Goal: Task Accomplishment & Management: Complete application form

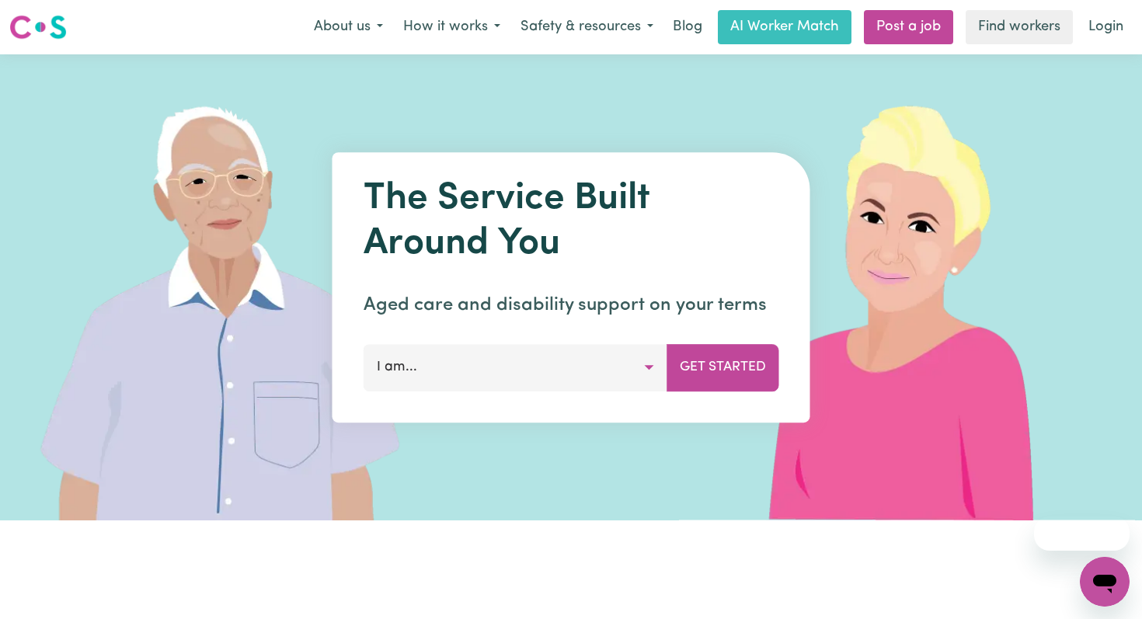
click at [451, 362] on button "I am..." at bounding box center [516, 367] width 304 height 47
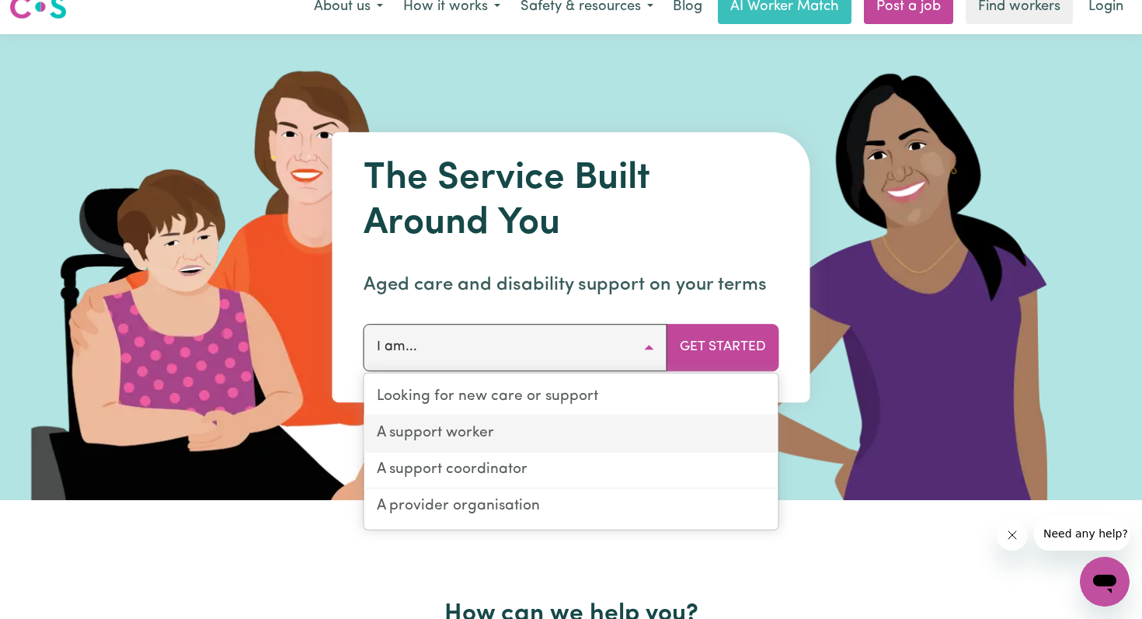
scroll to position [12, 0]
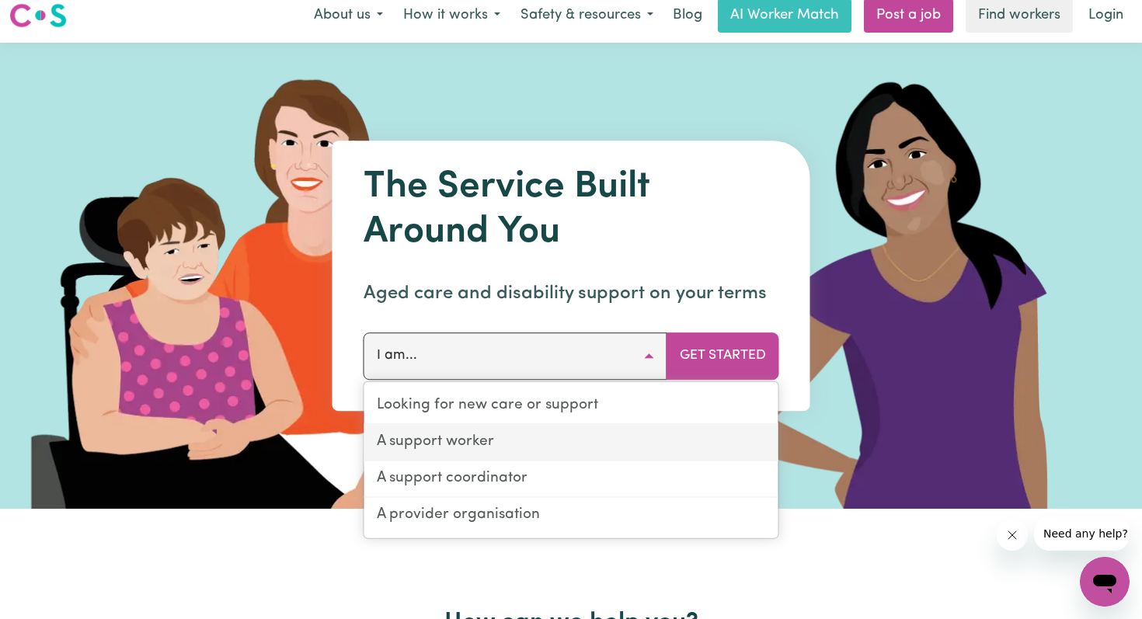
click at [507, 438] on link "A support worker" at bounding box center [571, 443] width 414 height 37
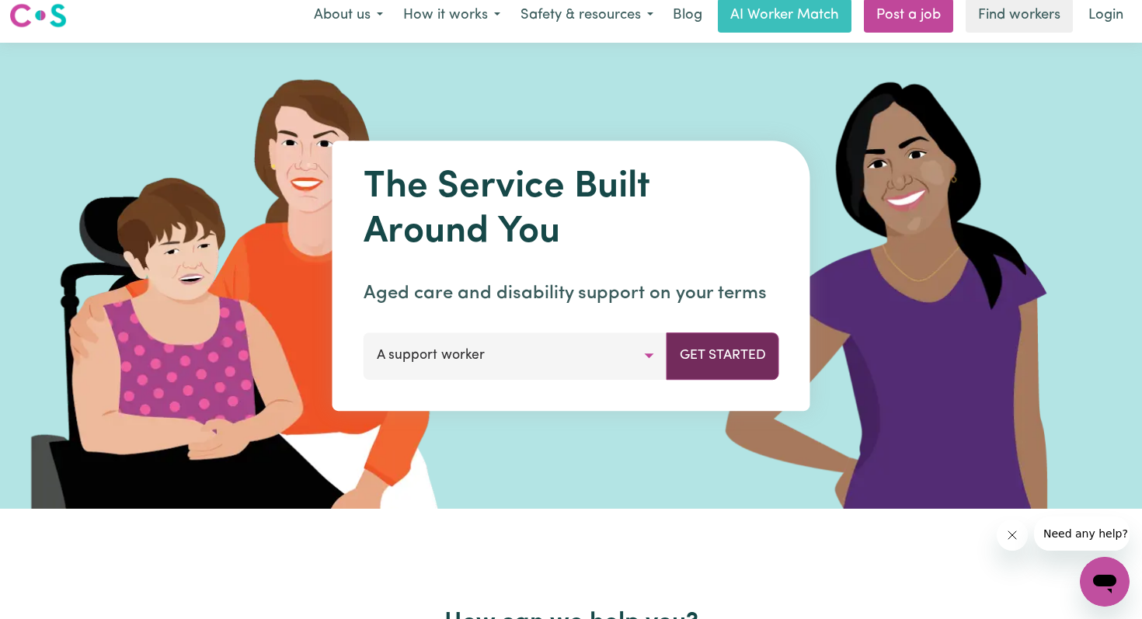
click at [711, 352] on button "Get Started" at bounding box center [723, 356] width 113 height 47
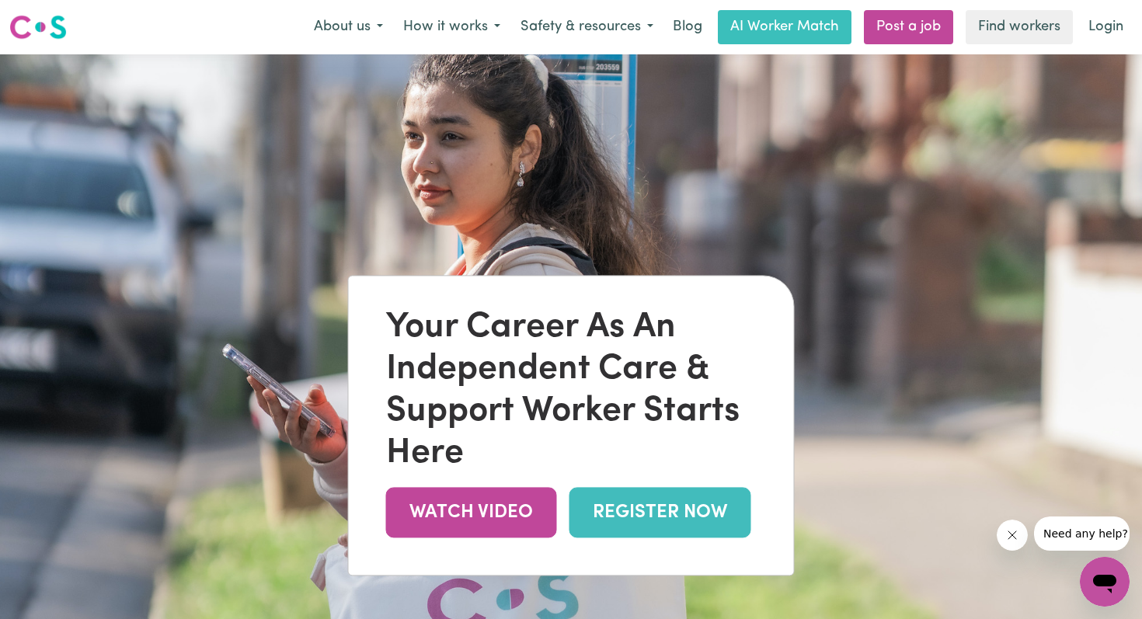
click at [620, 521] on link "REGISTER NOW" at bounding box center [660, 513] width 182 height 50
click at [1019, 24] on link "Find workers" at bounding box center [1019, 27] width 107 height 34
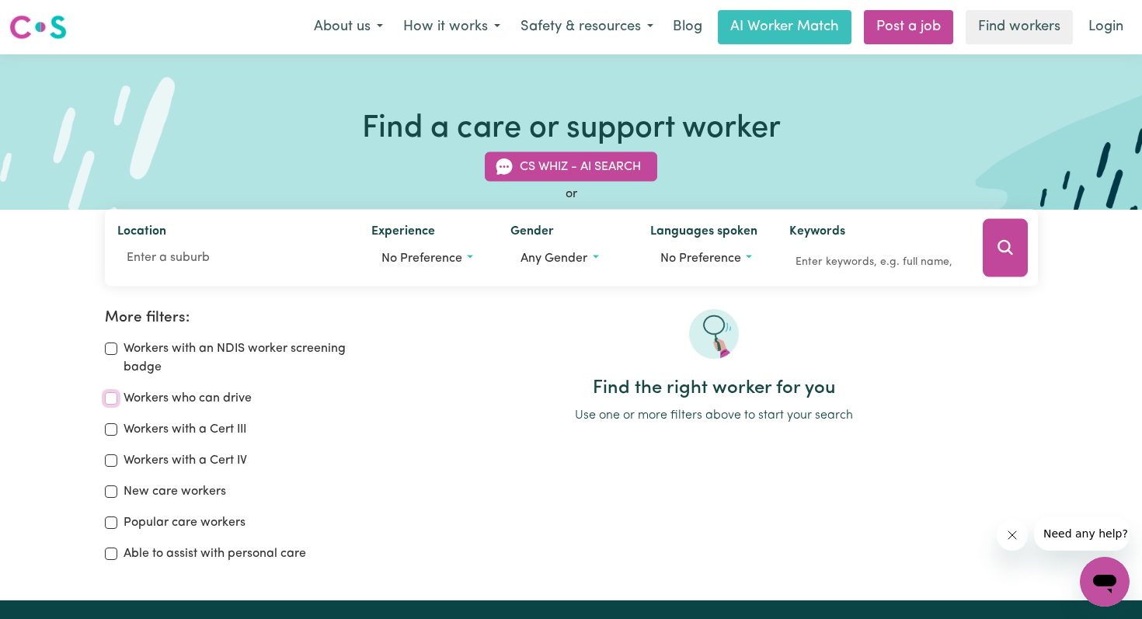
click at [114, 399] on input "Workers who can drive" at bounding box center [111, 398] width 12 height 12
checkbox input "true"
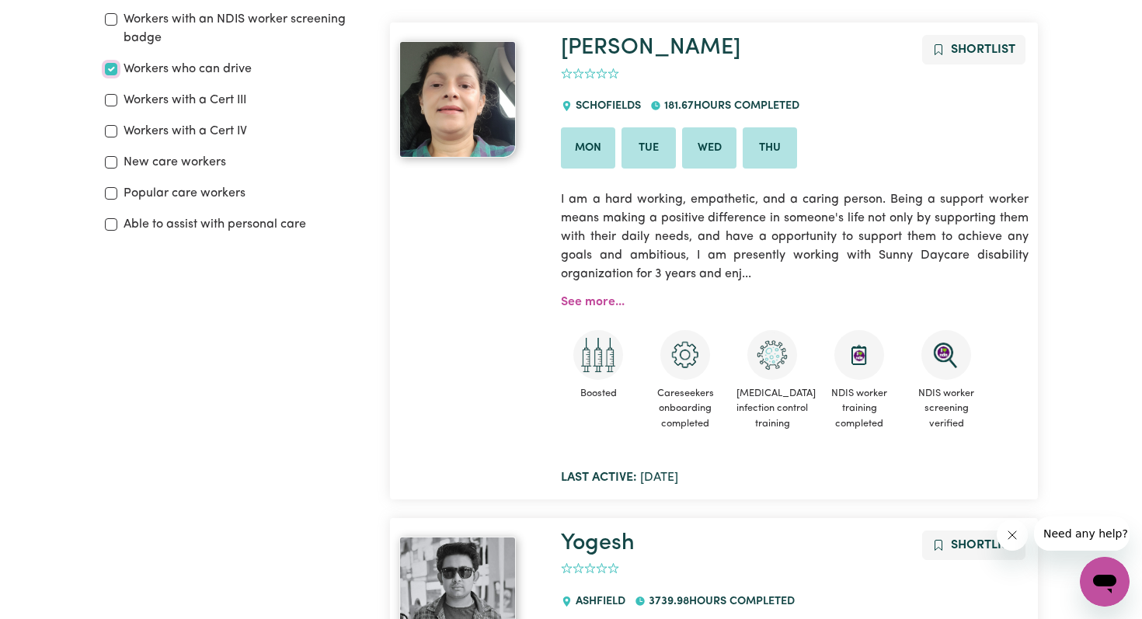
scroll to position [289, 0]
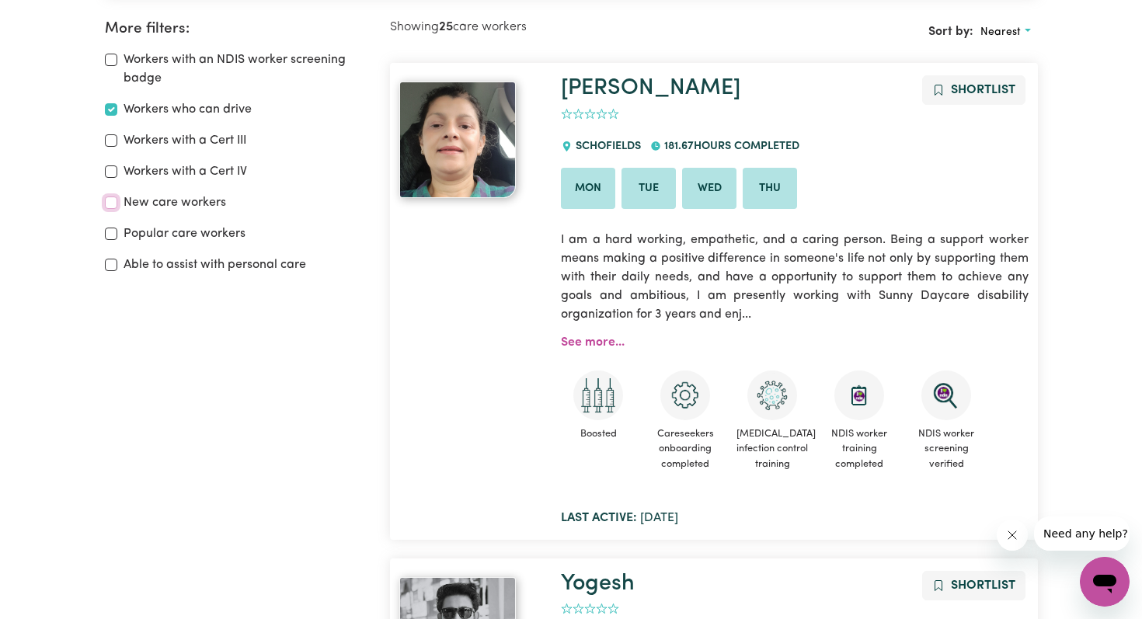
click at [110, 205] on input "New care workers" at bounding box center [111, 203] width 12 height 12
checkbox input "true"
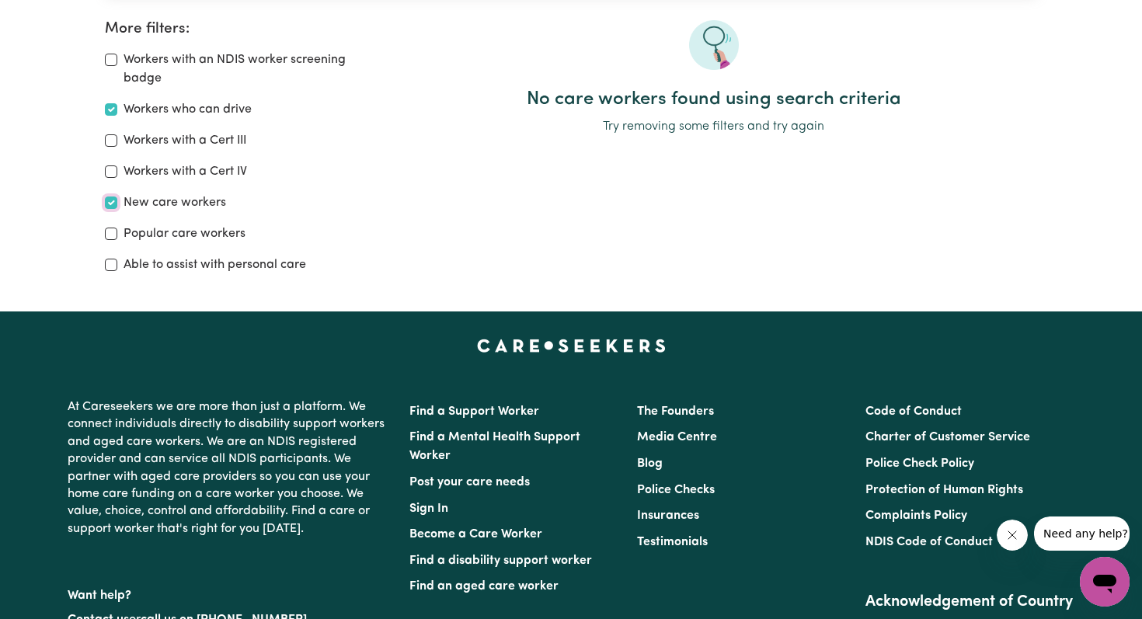
scroll to position [259, 0]
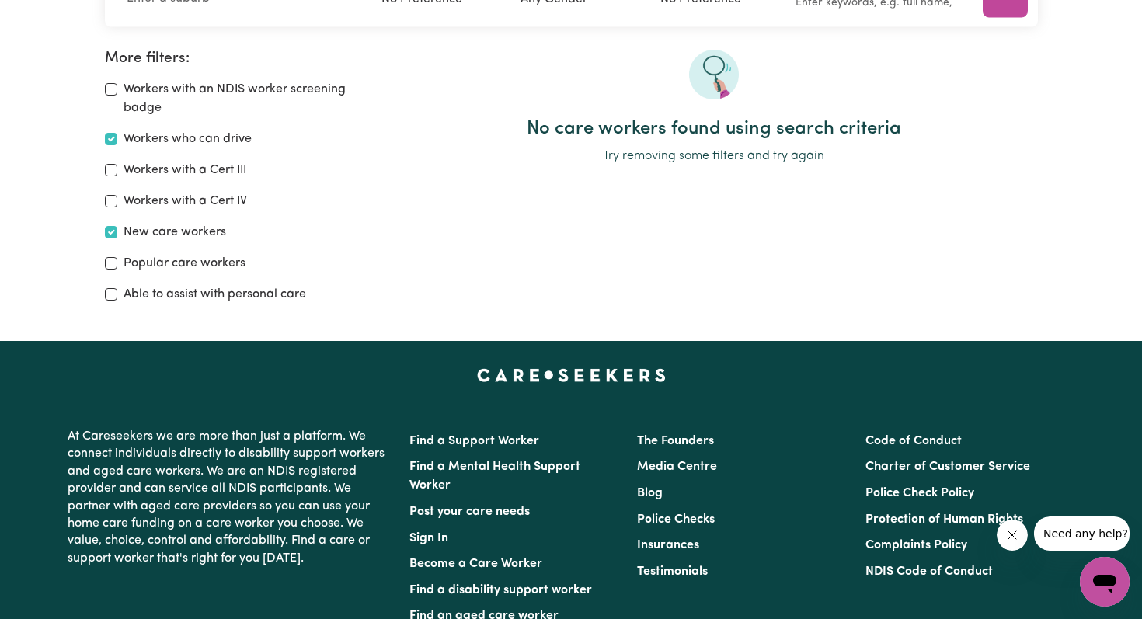
click at [121, 174] on div "Workers with a Cert III" at bounding box center [238, 170] width 267 height 19
click at [110, 170] on input "Workers with a Cert III" at bounding box center [111, 170] width 12 height 12
checkbox input "true"
click at [109, 233] on input "New care workers" at bounding box center [111, 232] width 12 height 12
checkbox input "false"
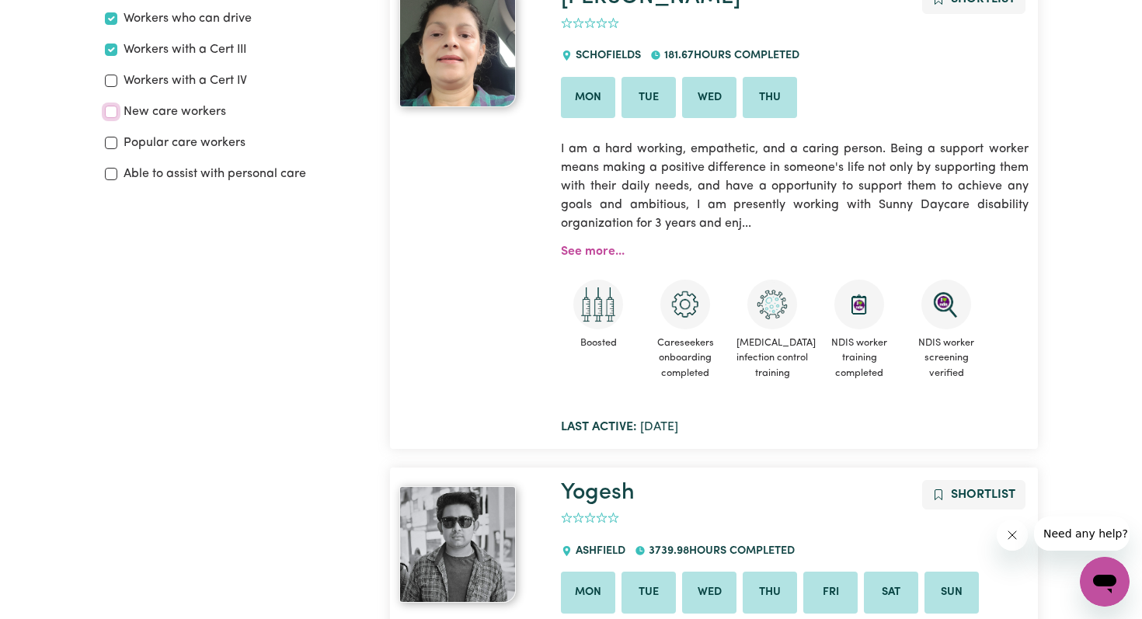
scroll to position [375, 0]
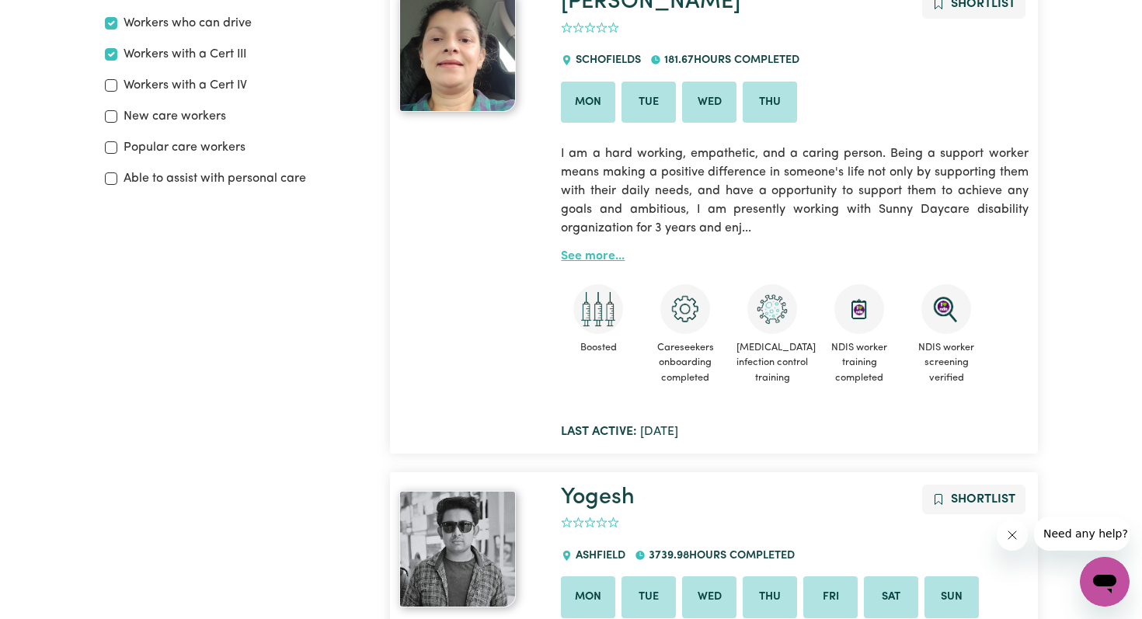
click at [604, 259] on link "See more..." at bounding box center [593, 256] width 64 height 12
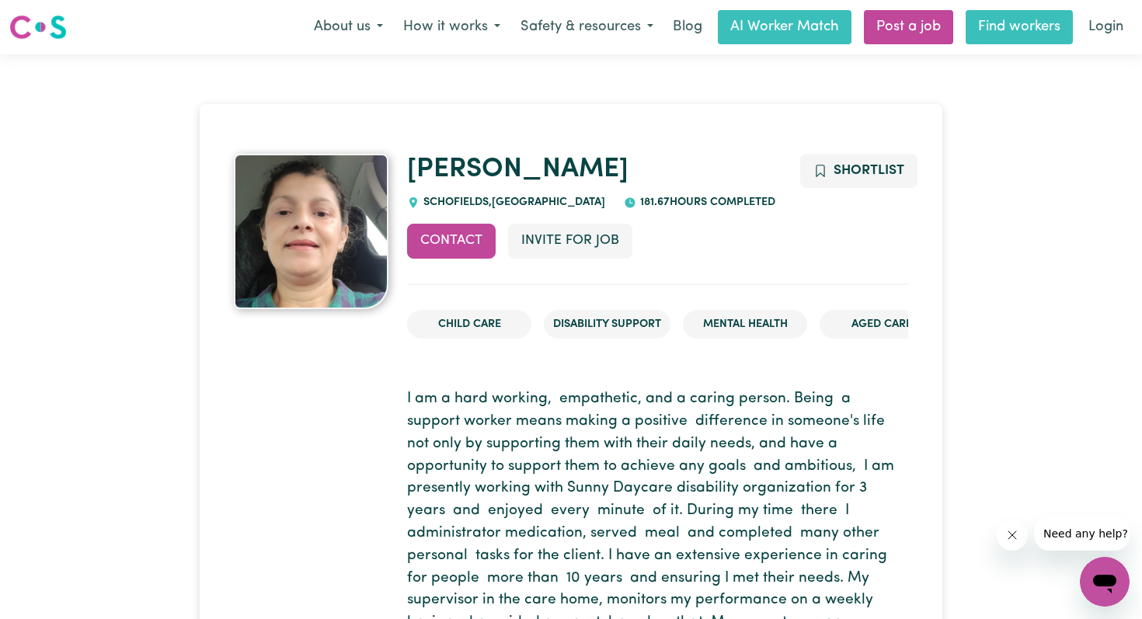
click at [985, 35] on link "Find workers" at bounding box center [1019, 27] width 107 height 34
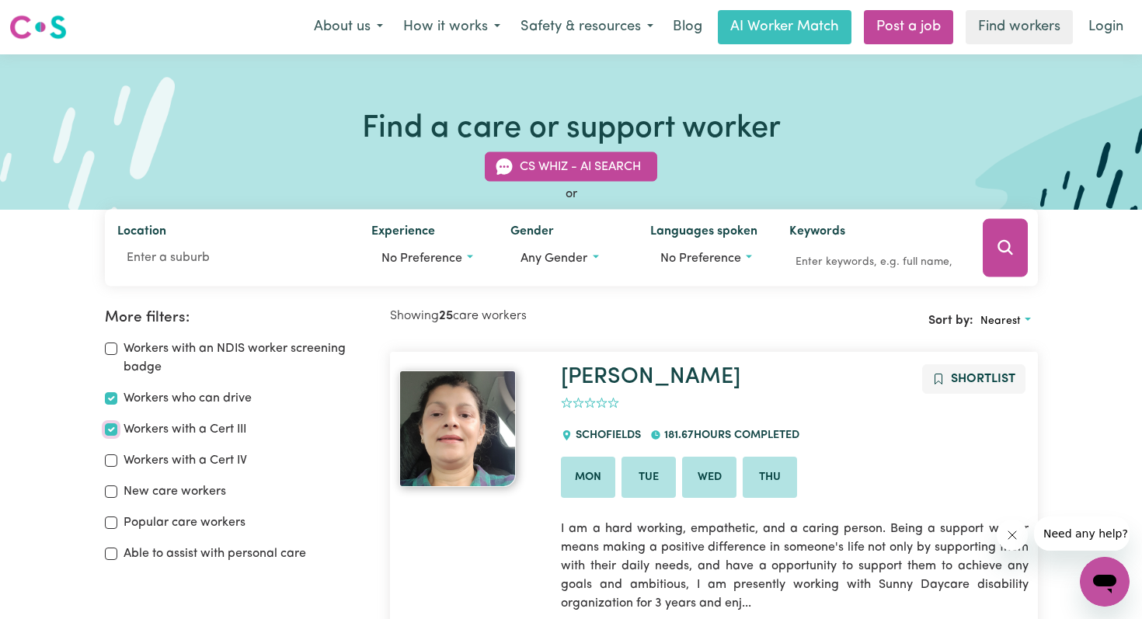
click at [113, 430] on input "Workers with a Cert III" at bounding box center [111, 429] width 12 height 12
checkbox input "false"
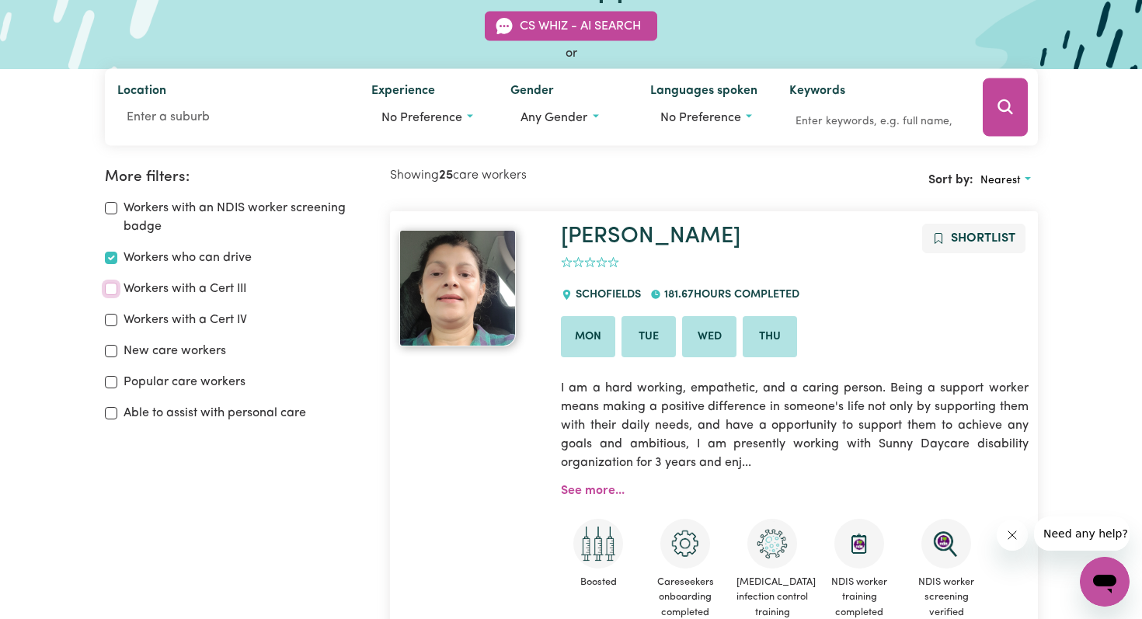
scroll to position [113, 0]
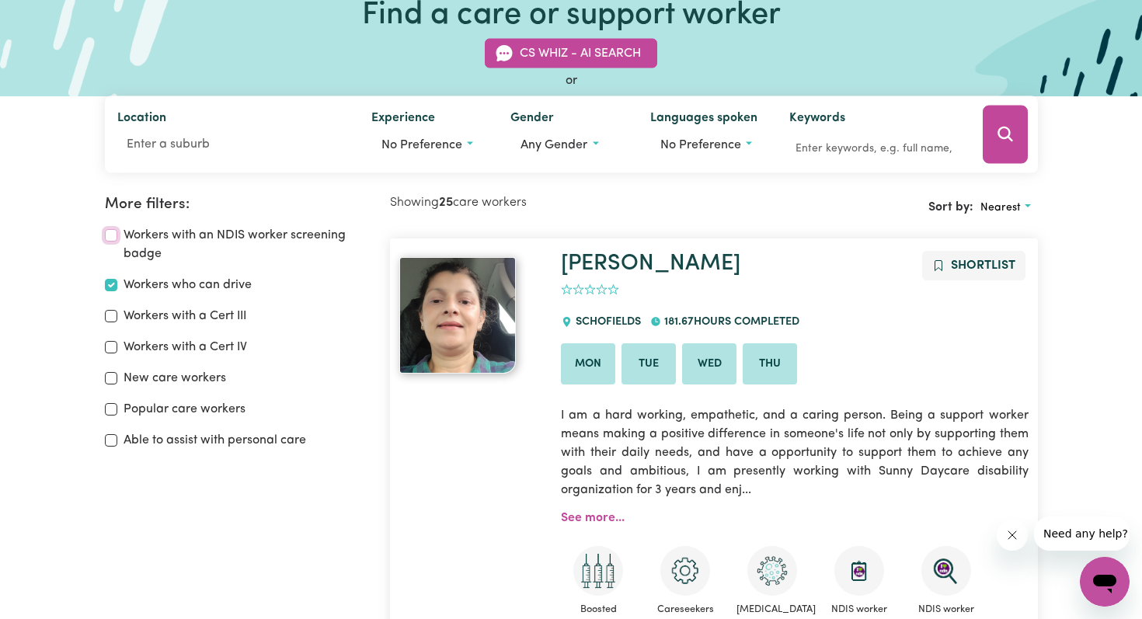
click at [111, 239] on input "Workers with an NDIS worker screening badge" at bounding box center [111, 235] width 12 height 12
checkbox input "true"
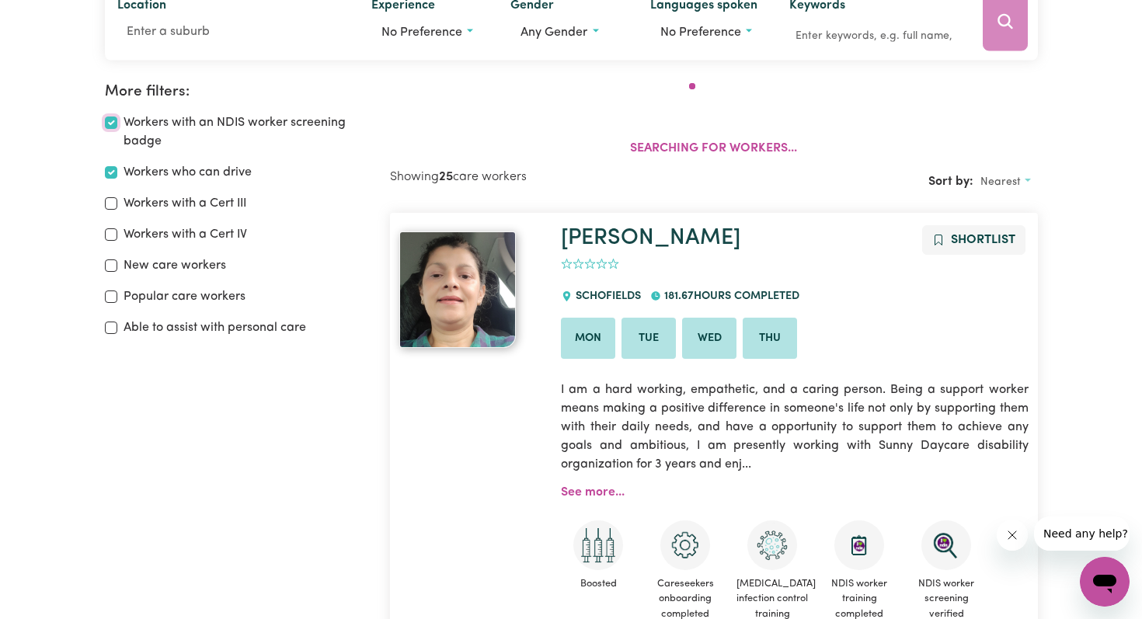
scroll to position [259, 0]
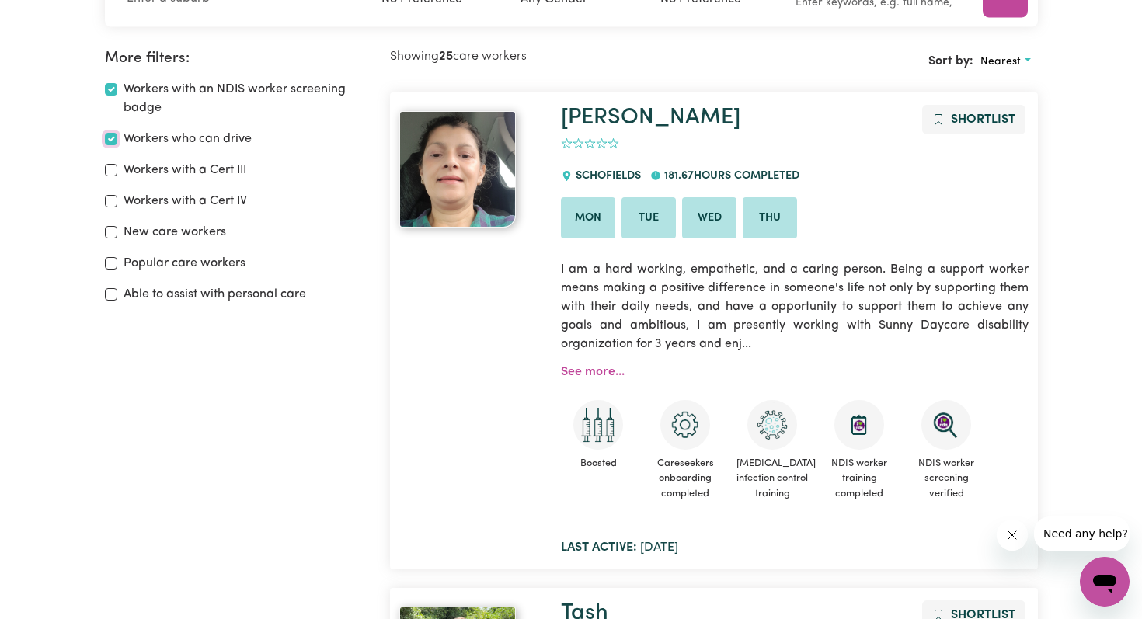
click at [108, 134] on input "Workers who can drive" at bounding box center [111, 139] width 12 height 12
checkbox input "false"
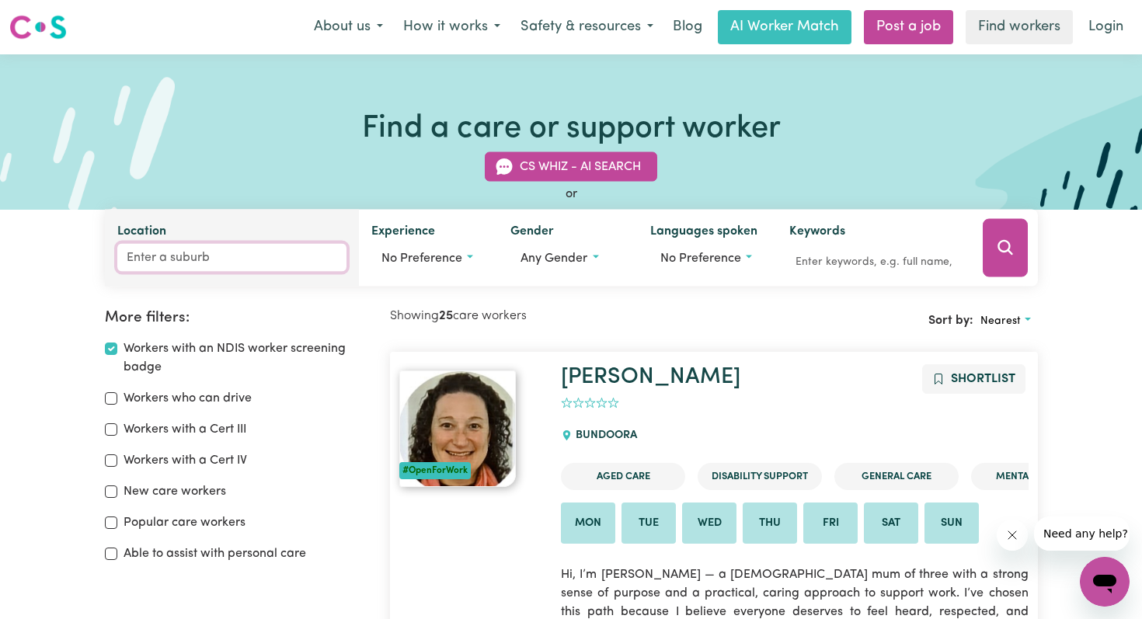
click at [192, 255] on input "Location" at bounding box center [231, 258] width 229 height 28
type input "str"
type input "strADBROKE, Victoria, 3851"
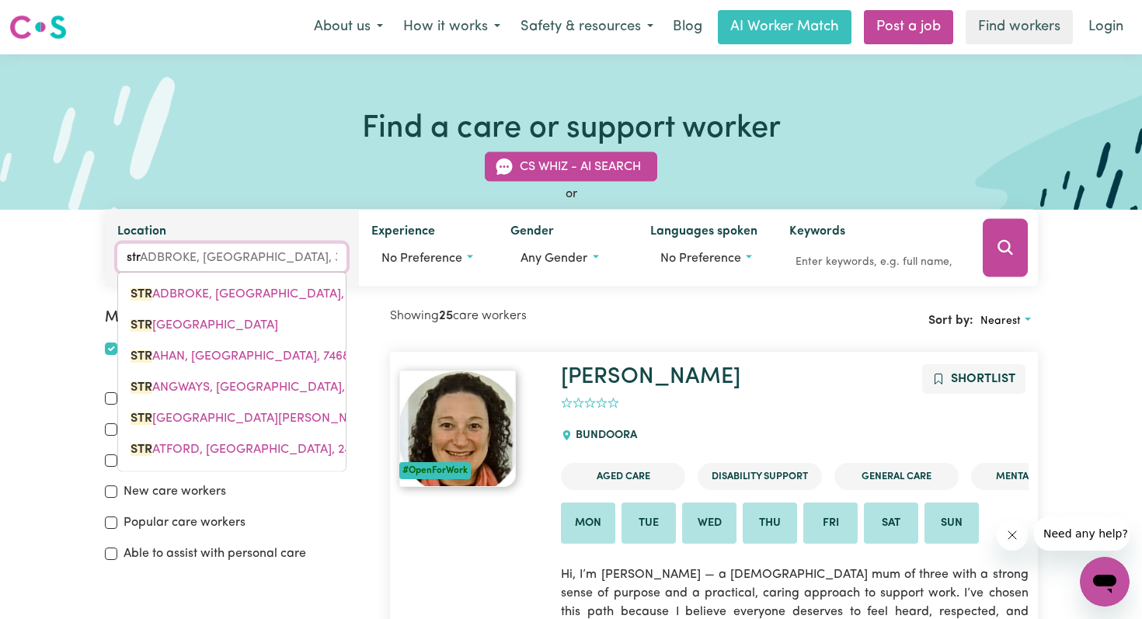
type input "stra"
type input "straDBROKE, Victoria, 3851"
type input "strat"
type input "stratEN, Victoria, 3533"
type input "strath"
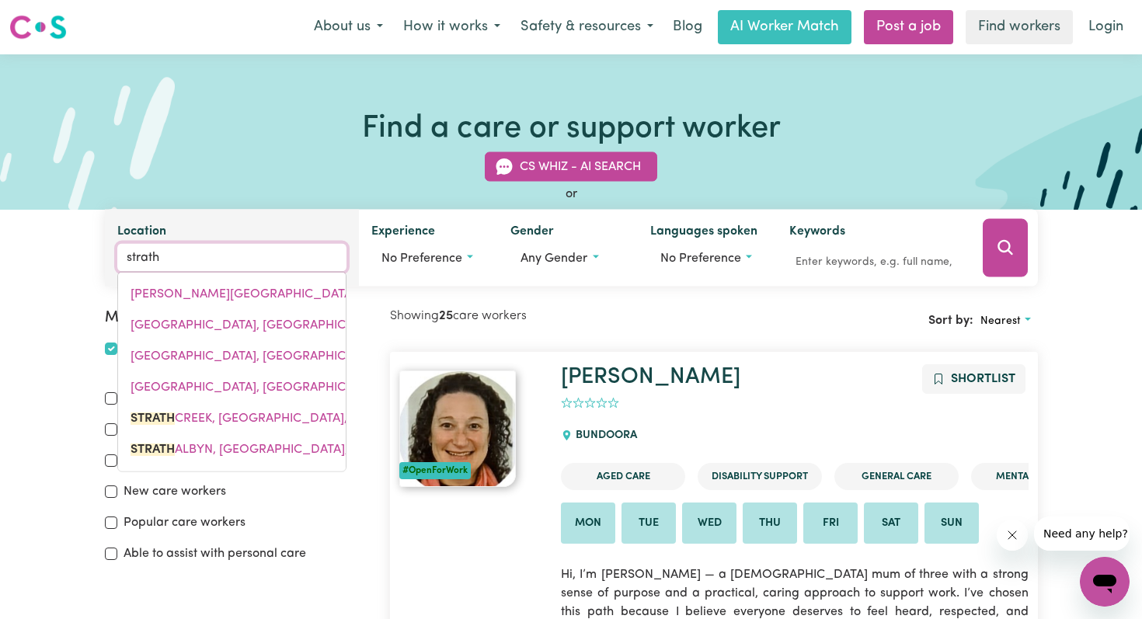
type input "strath CREEK, Victoria, 3658"
type input "strathf"
type input "strathfIELD, New South Wales, 2135"
type input "strathfi"
type input "strathfiELD, New South Wales, 2135"
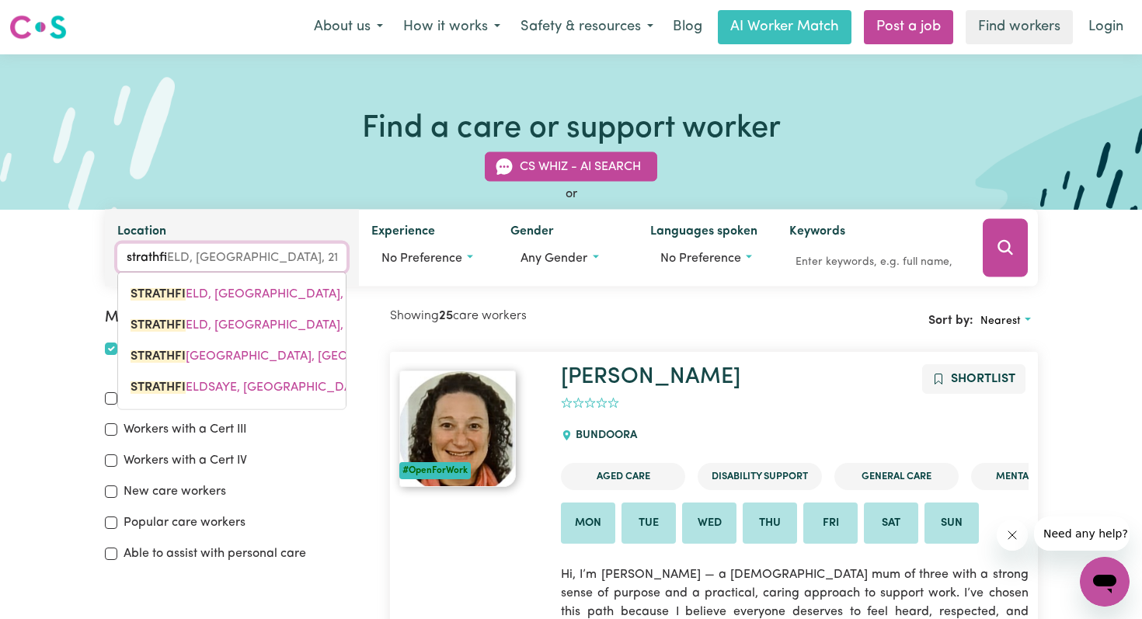
type input "strathfie"
type input "strathfieLD, New South Wales, 2135"
type input "strathfiel"
type input "strathfielD, New South Wales, 2135"
type input "strathfield"
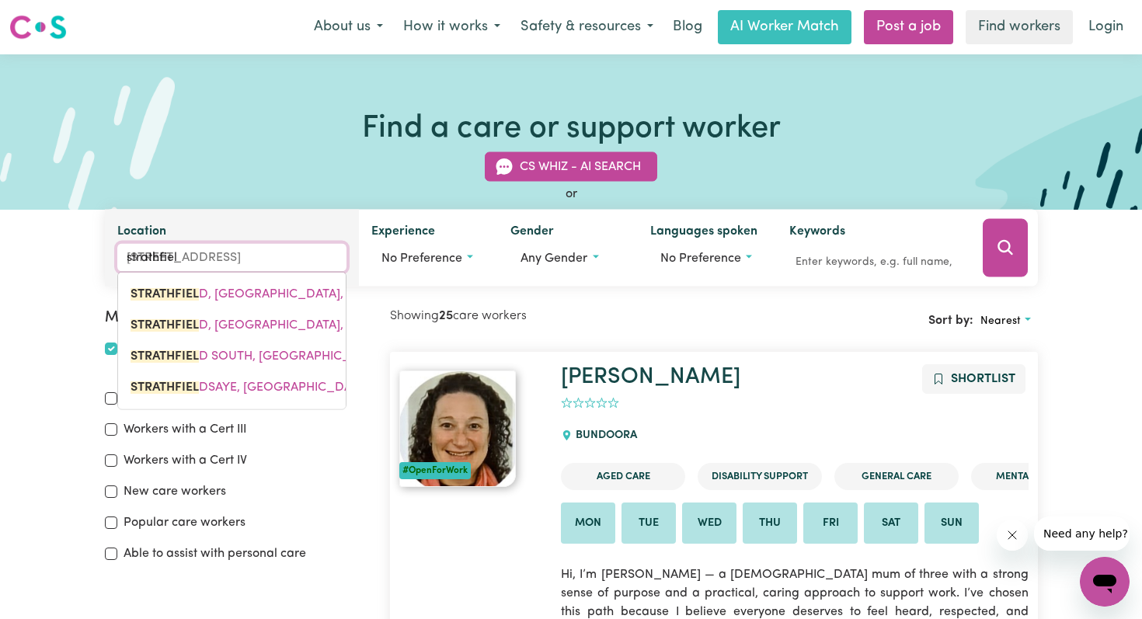
type input "strathfield, New South Wales, 2135"
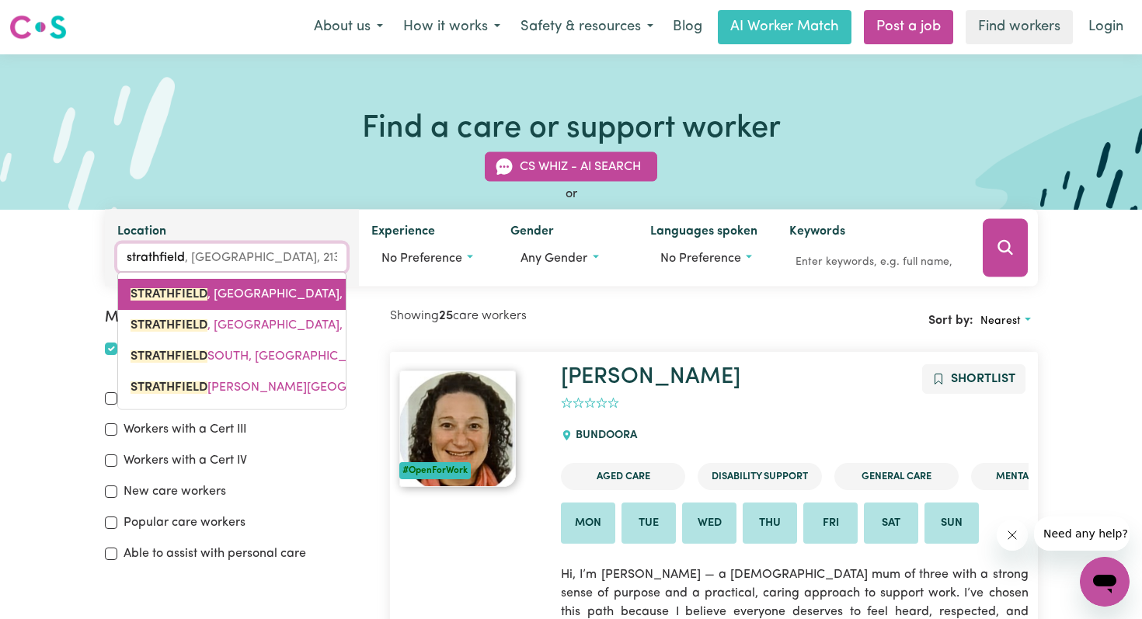
click at [230, 285] on link "[GEOGRAPHIC_DATA] , [GEOGRAPHIC_DATA], 2135" at bounding box center [232, 294] width 228 height 31
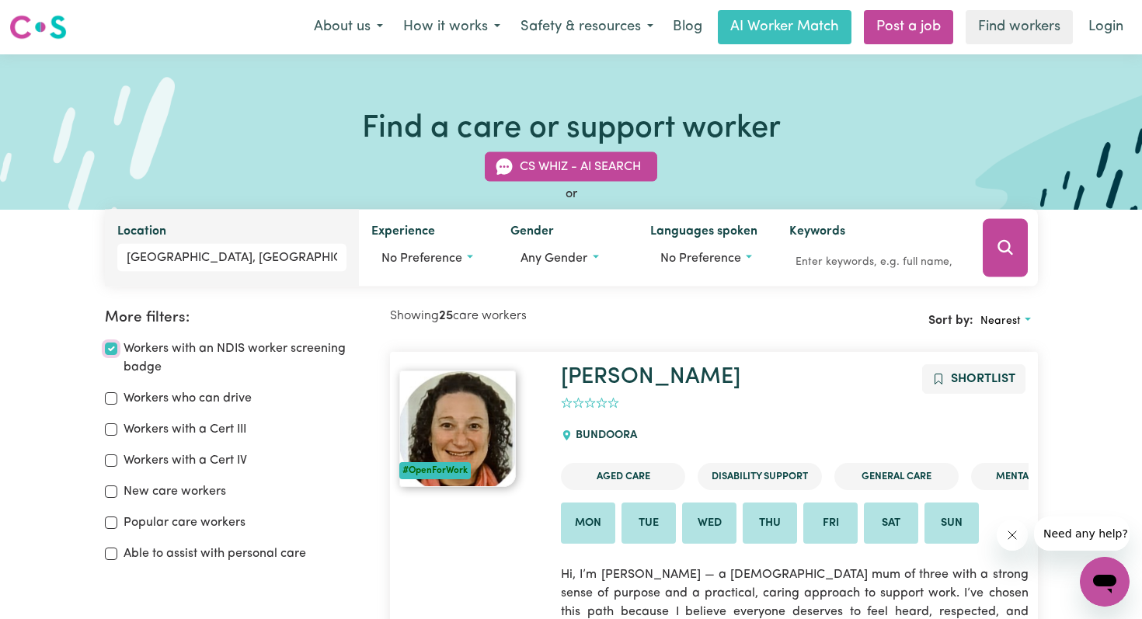
click at [111, 351] on input "Workers with an NDIS worker screening badge" at bounding box center [111, 349] width 12 height 12
checkbox input "false"
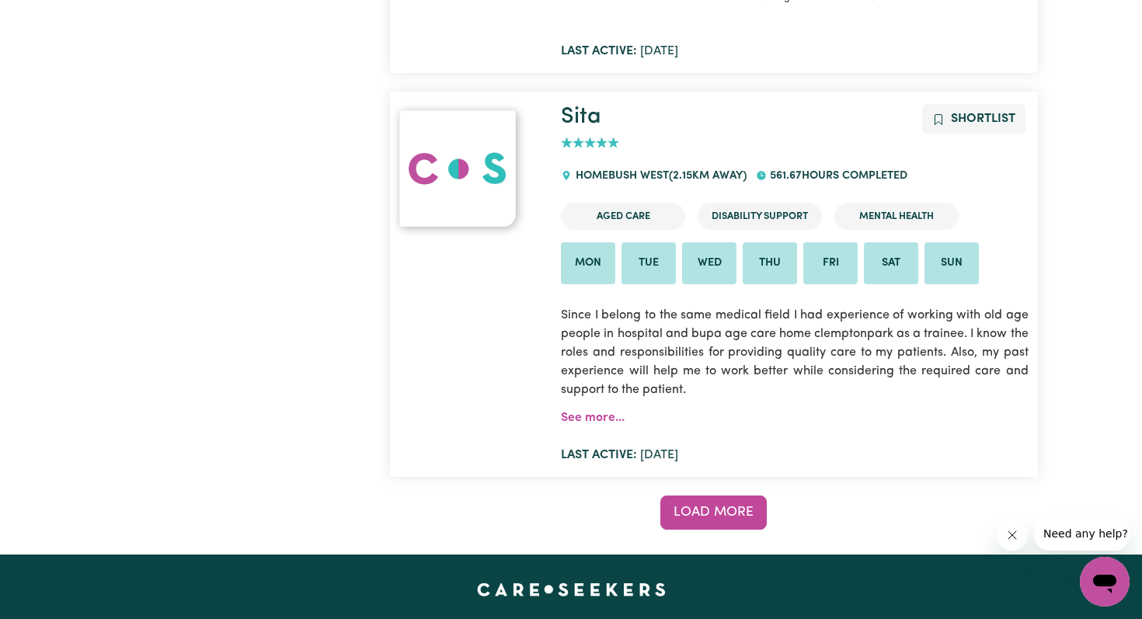
scroll to position [12302, 0]
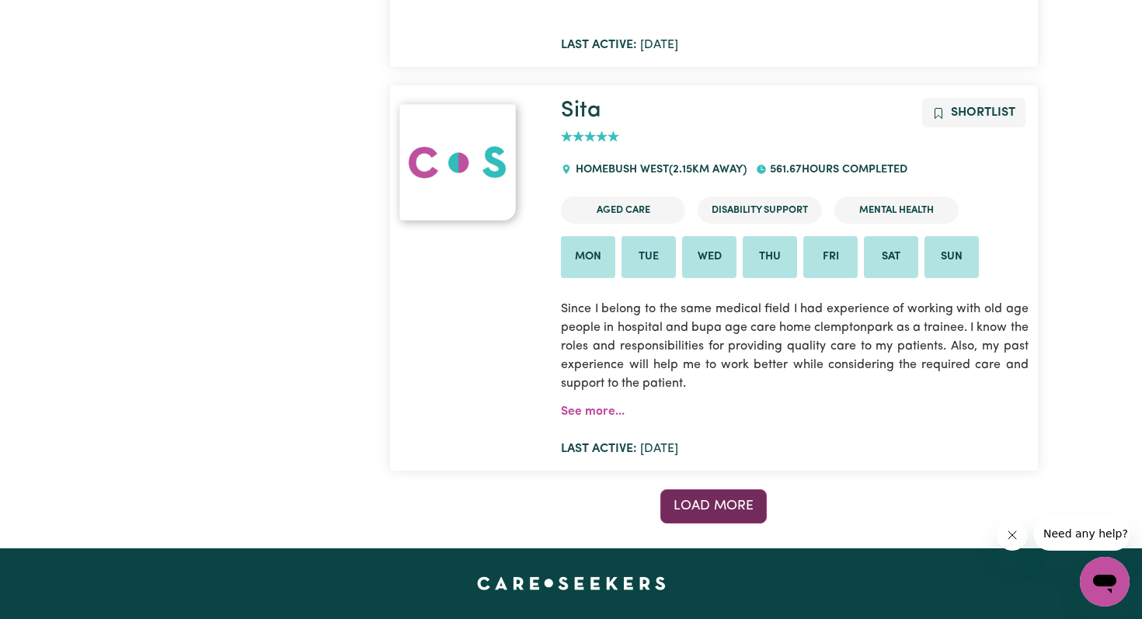
click at [718, 500] on span "Load more" at bounding box center [714, 506] width 80 height 13
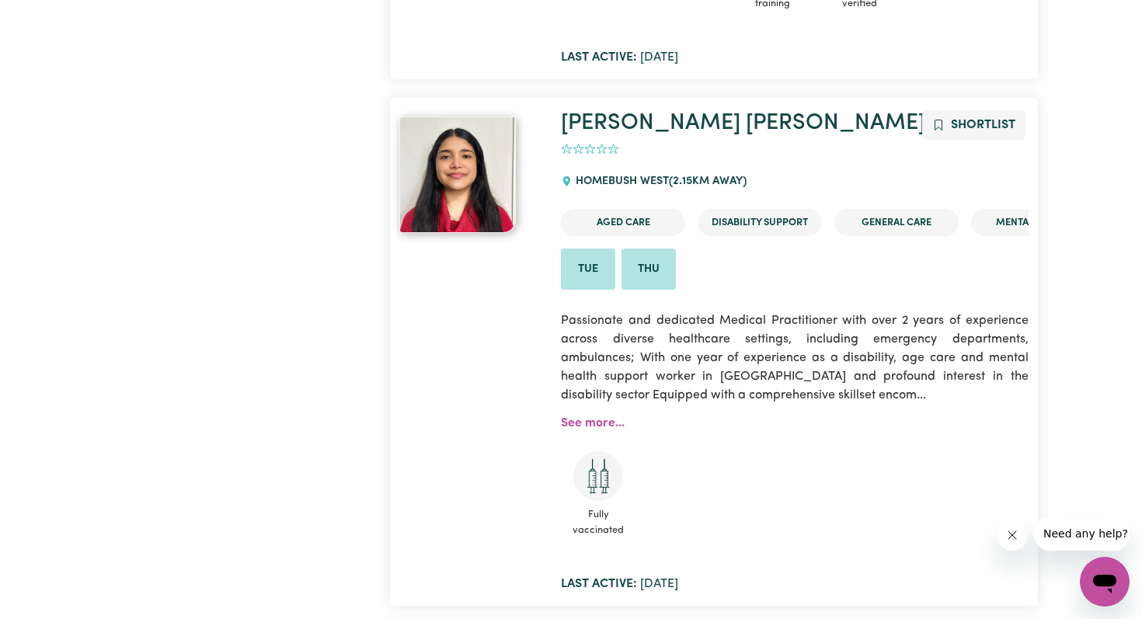
scroll to position [14737, 0]
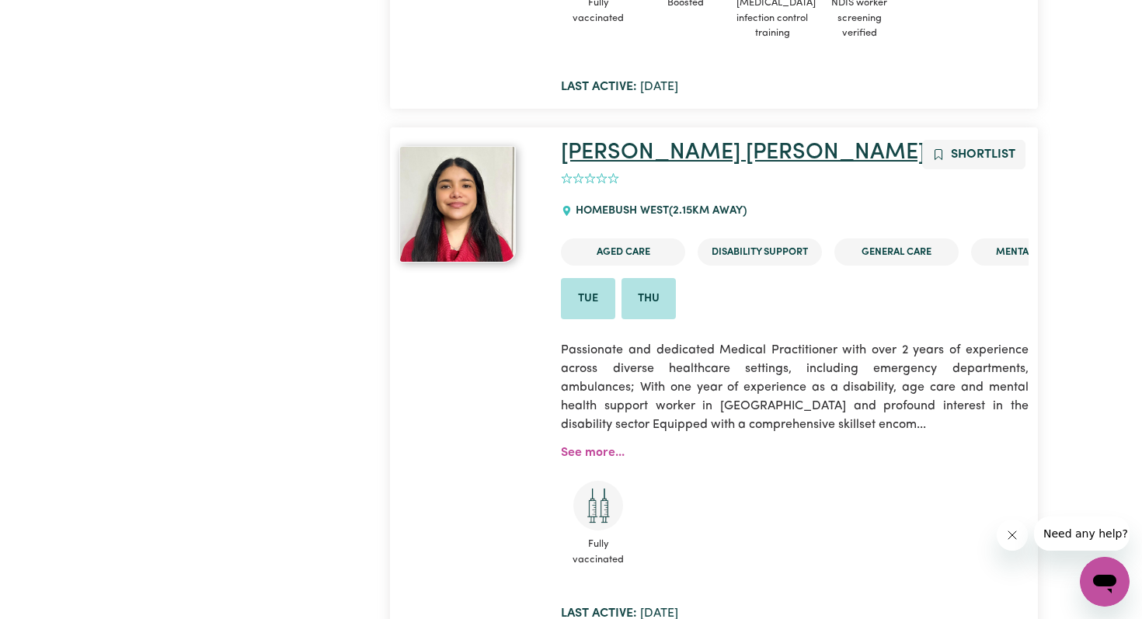
click at [630, 141] on link "Ana Catalina" at bounding box center [743, 152] width 364 height 23
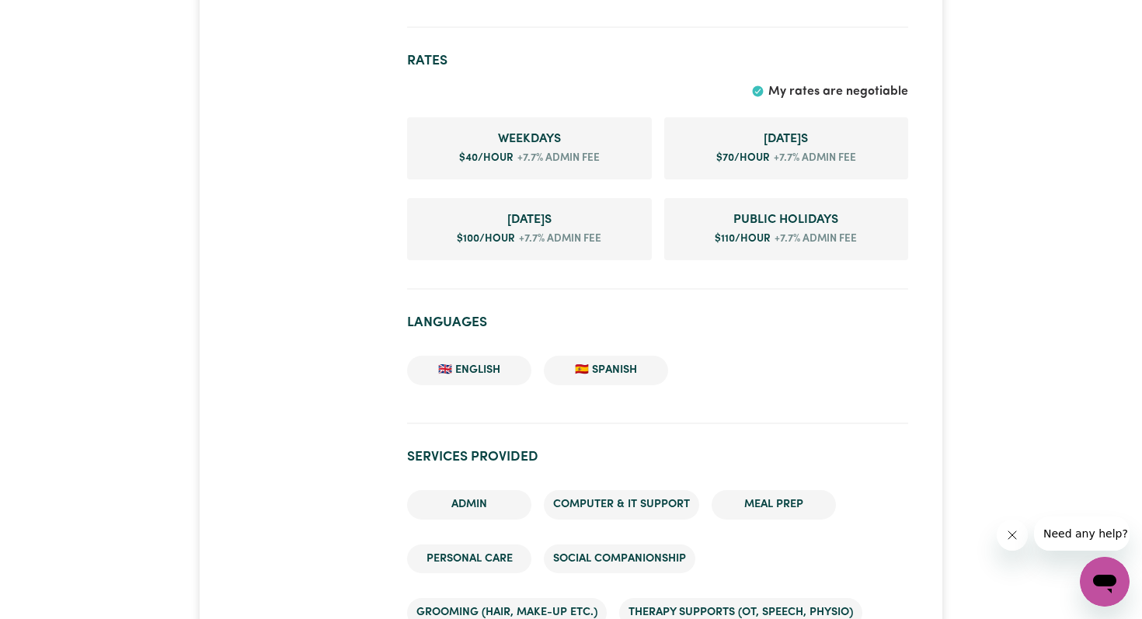
scroll to position [1098, 0]
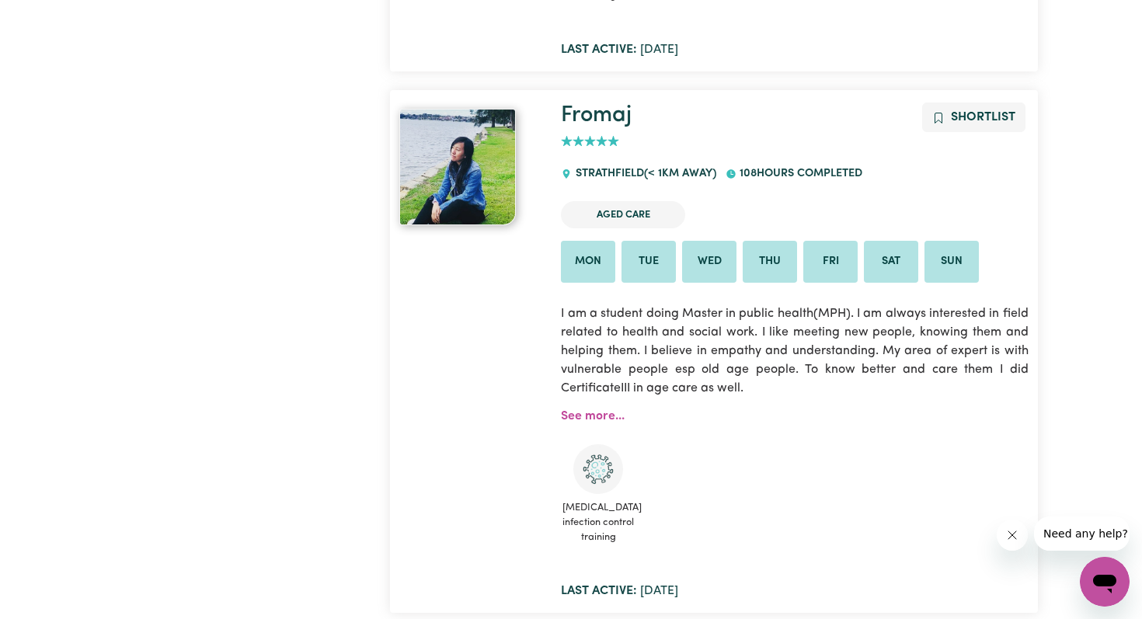
scroll to position [1987, 0]
click at [587, 117] on link "Fromaj" at bounding box center [596, 114] width 71 height 23
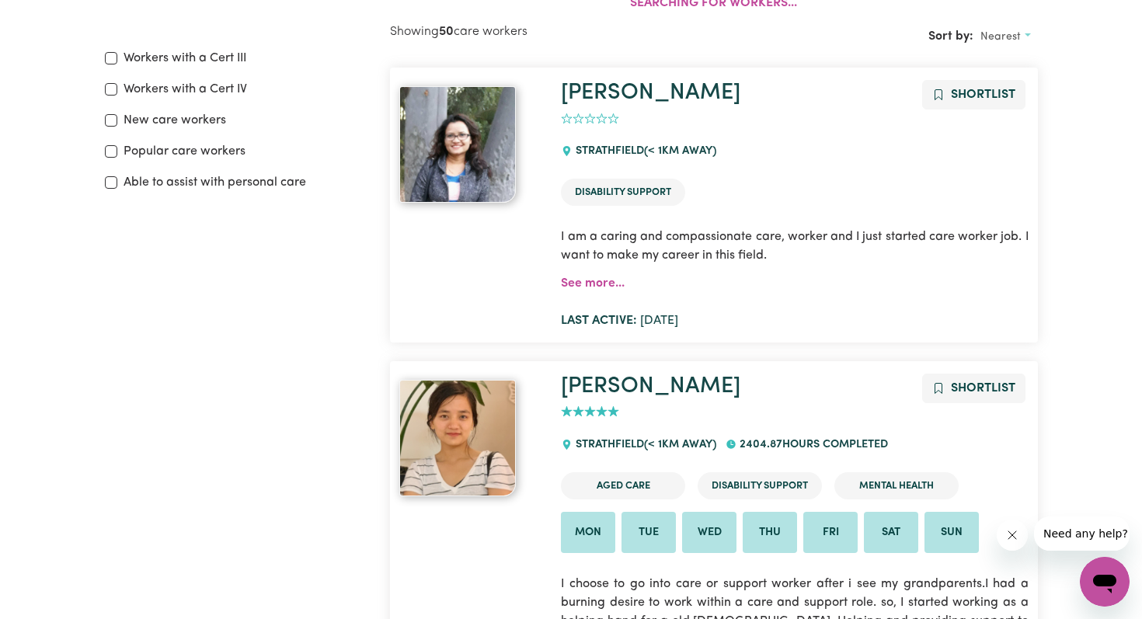
scroll to position [428, 0]
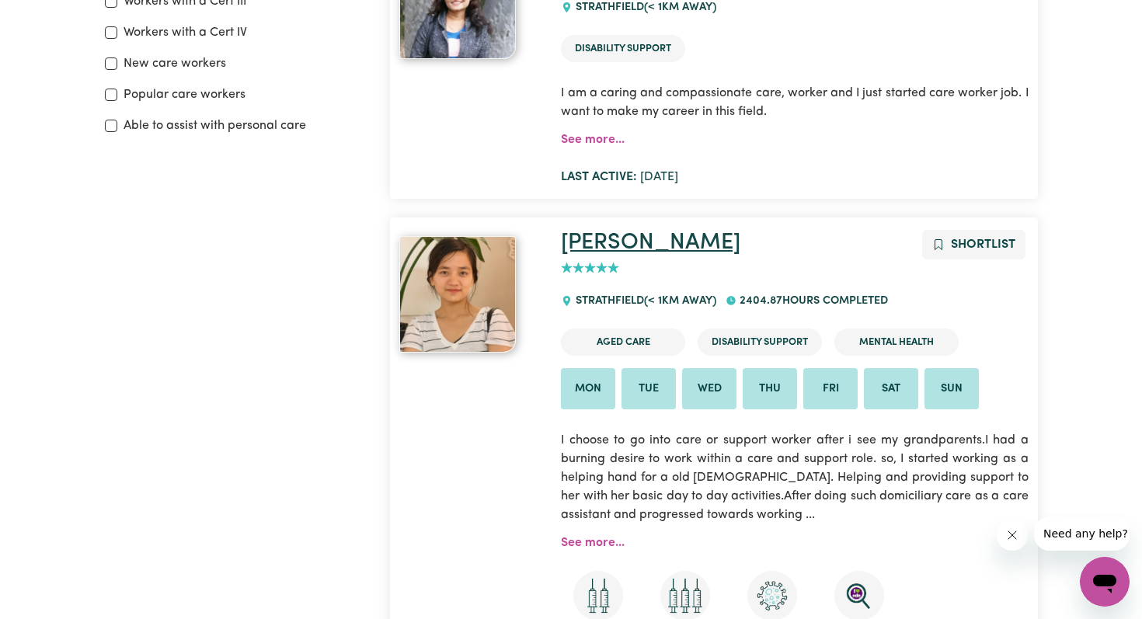
click at [597, 242] on link "Rachana" at bounding box center [650, 243] width 179 height 23
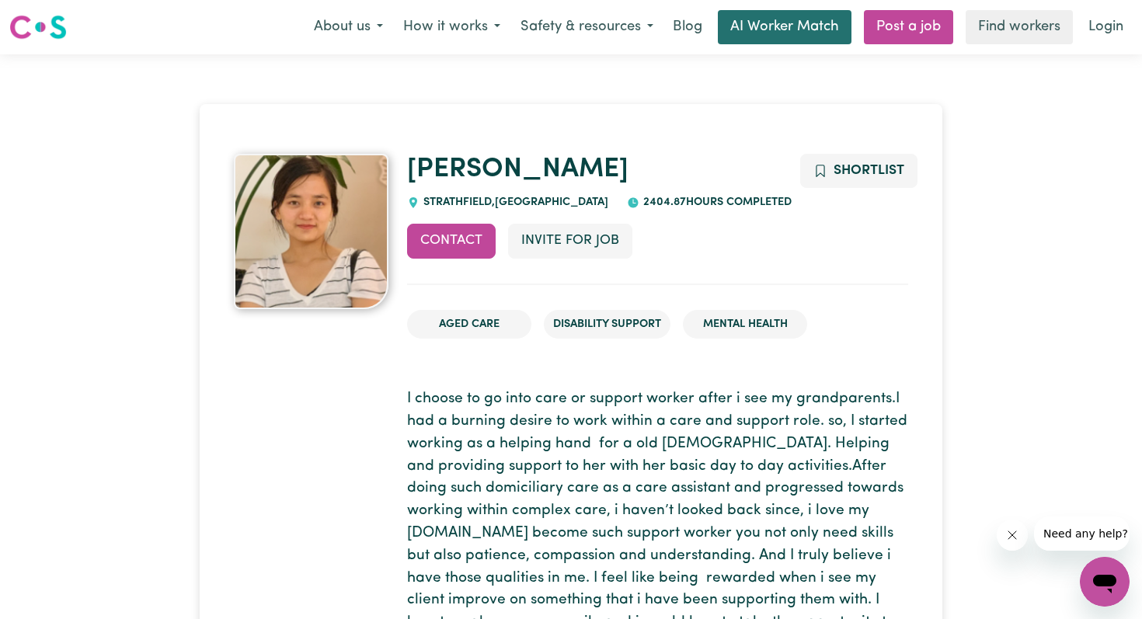
click at [796, 30] on link "AI Worker Match" at bounding box center [785, 27] width 134 height 34
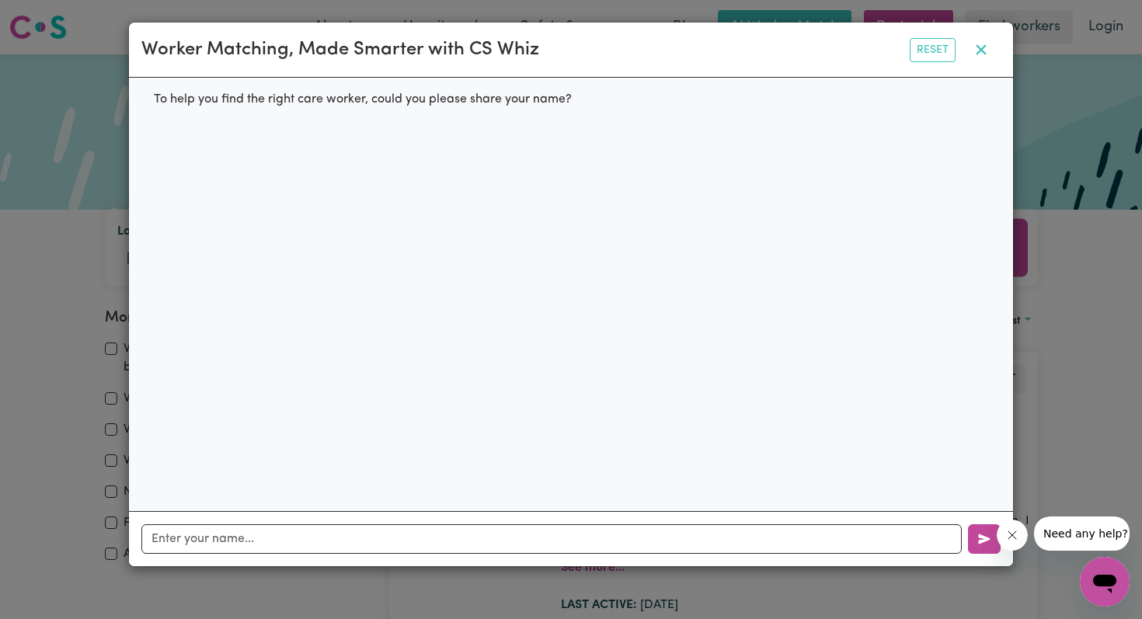
click at [988, 50] on button "button" at bounding box center [981, 50] width 39 height 30
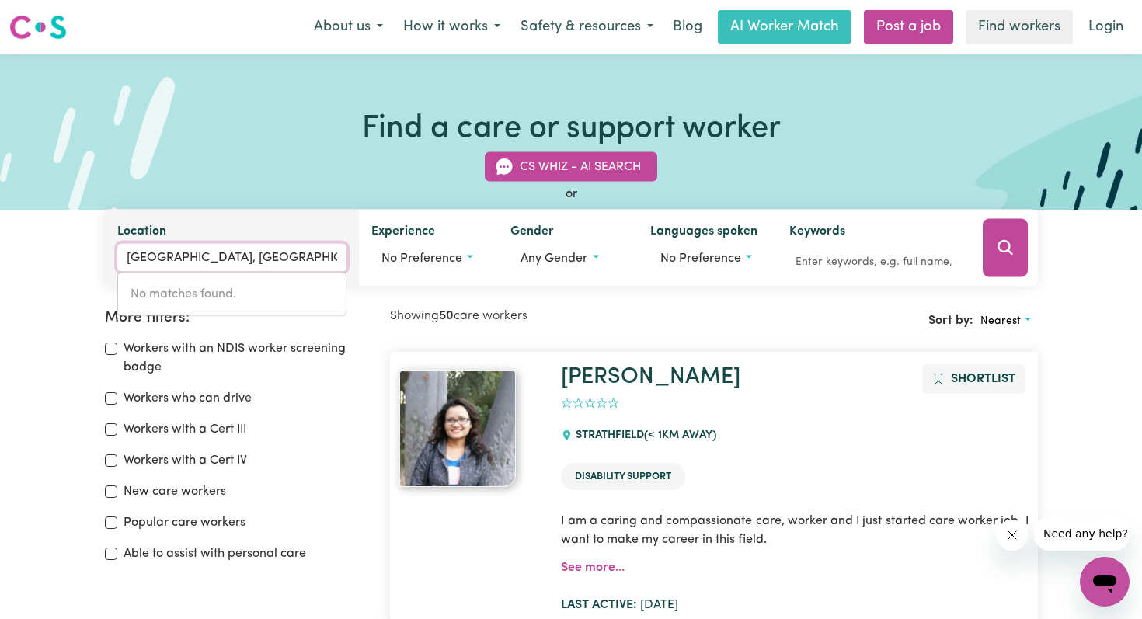
click at [285, 262] on input "STRATHFIELD, New South Wales" at bounding box center [231, 258] width 229 height 28
click at [203, 258] on input "STRATHFIELD, New South Wales" at bounding box center [231, 258] width 229 height 28
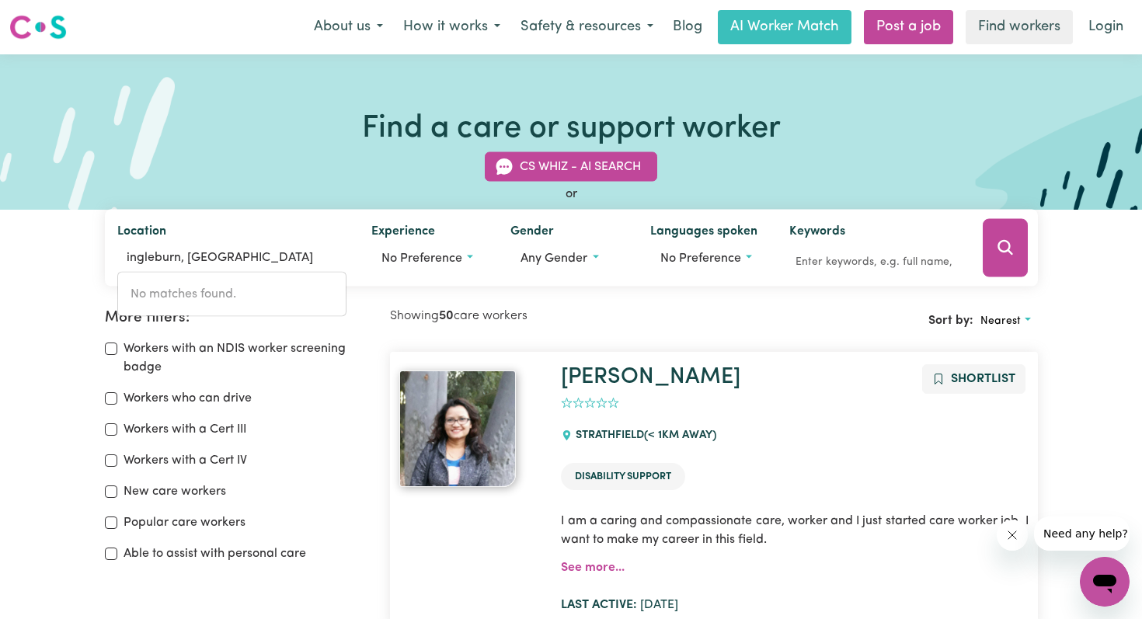
click at [325, 459] on div "Workers with a Cert IV" at bounding box center [238, 460] width 267 height 19
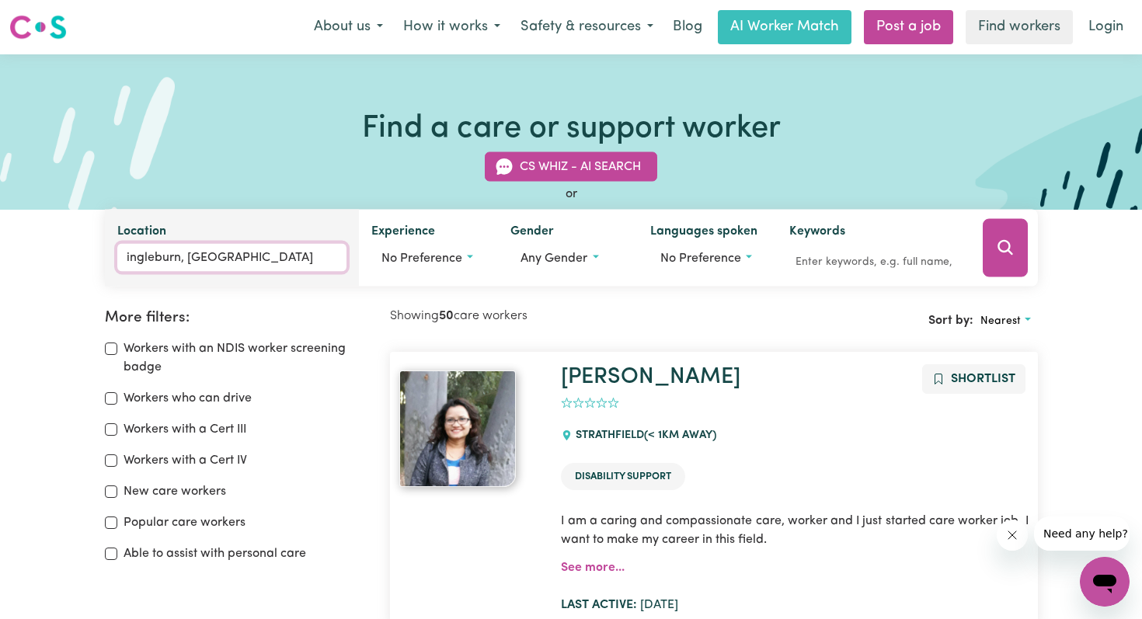
click at [286, 261] on input "ingleburn, New South Wales" at bounding box center [231, 258] width 229 height 28
click at [304, 259] on input "ingleburn, New South Wales" at bounding box center [231, 258] width 229 height 28
type input "ingleburn"
type input "ingleburn, New South Wales, 2565"
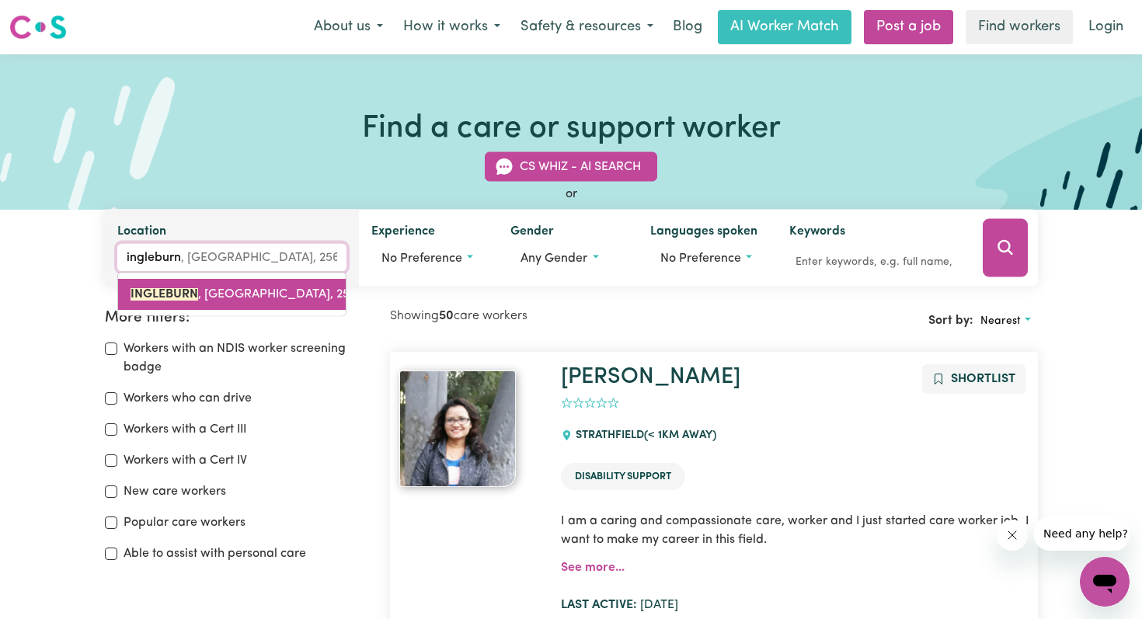
click at [245, 298] on span "INGLEBURN , New South Wales, 2565" at bounding box center [247, 294] width 233 height 12
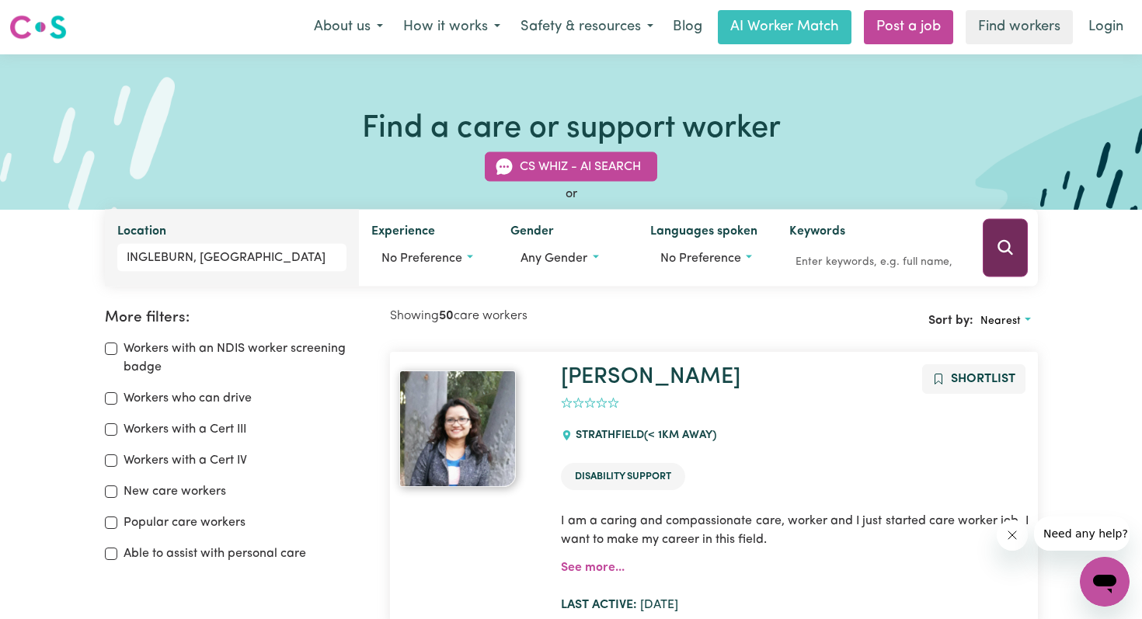
click at [1009, 247] on icon "Search" at bounding box center [1005, 247] width 15 height 15
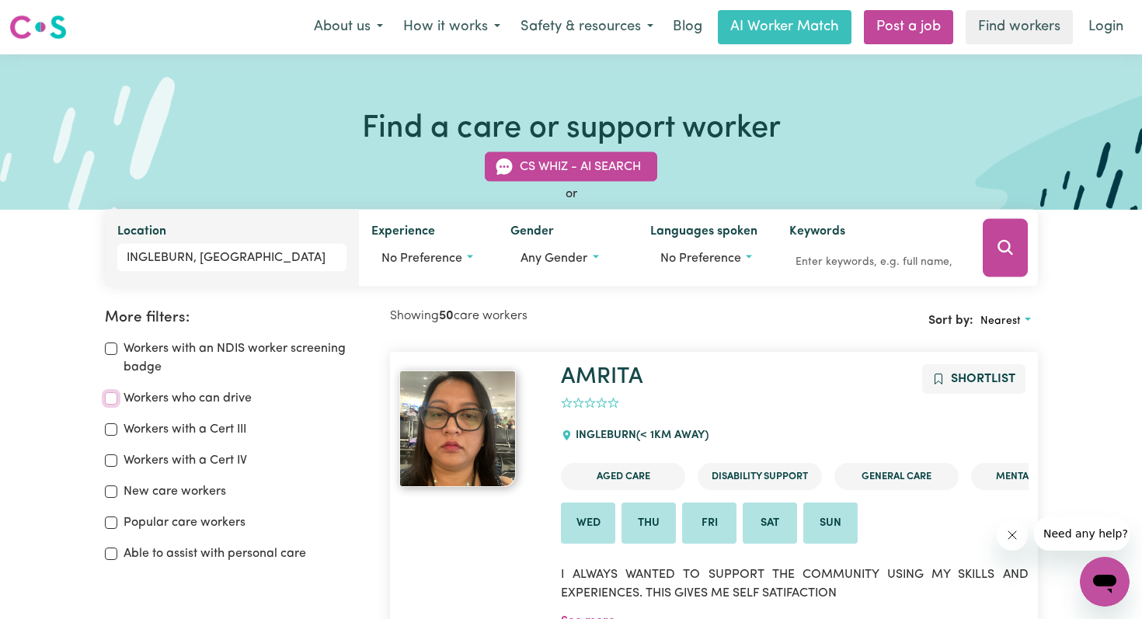
click at [107, 399] on input "Workers who can drive" at bounding box center [111, 398] width 12 height 12
checkbox input "true"
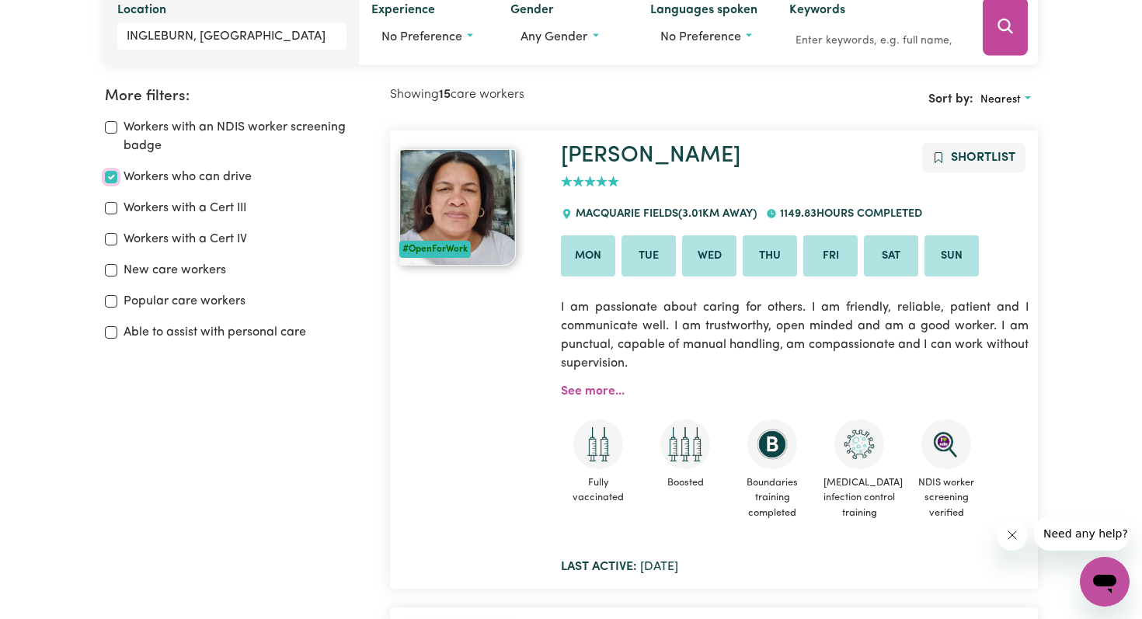
scroll to position [259, 0]
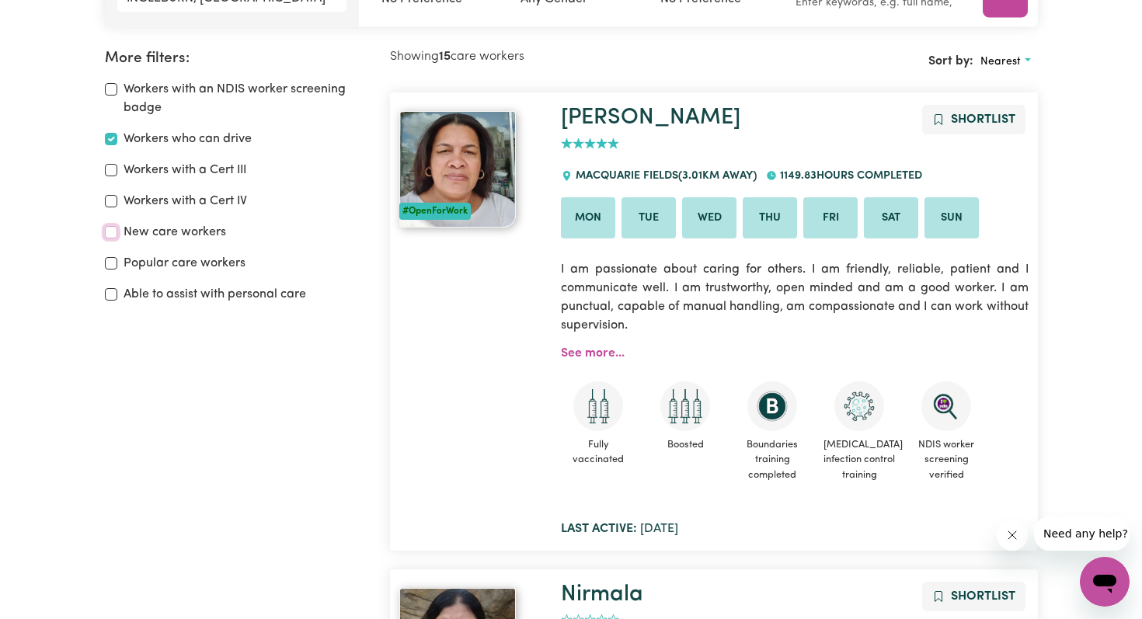
click at [107, 232] on input "New care workers" at bounding box center [111, 232] width 12 height 12
checkbox input "true"
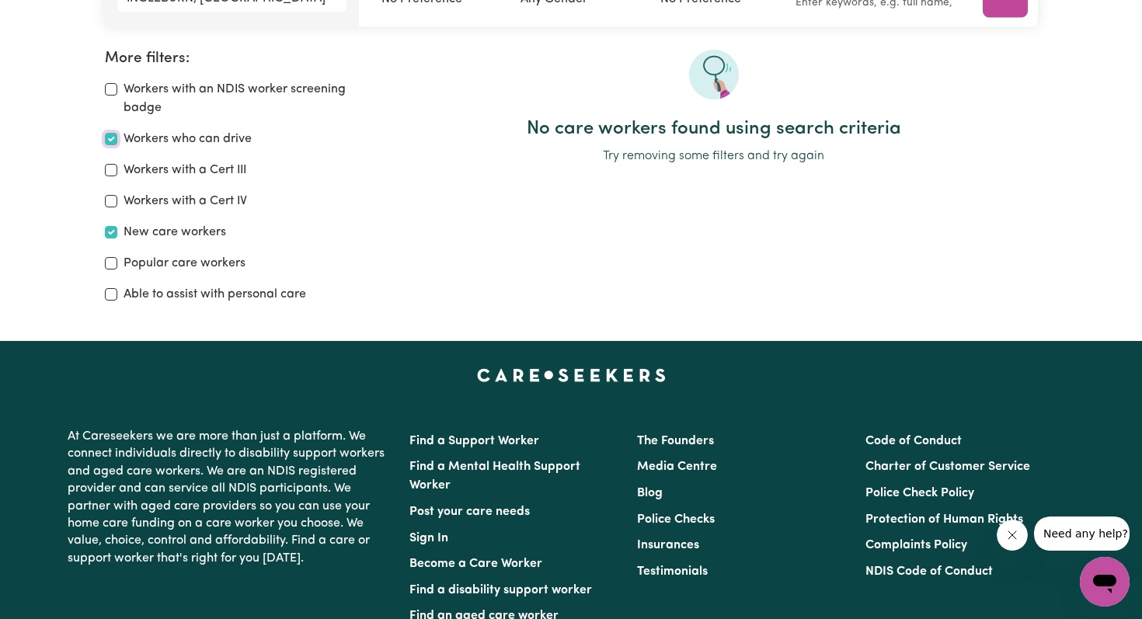
click at [114, 138] on input "Workers who can drive" at bounding box center [111, 139] width 12 height 12
checkbox input "false"
click at [108, 263] on input "Popular care workers" at bounding box center [111, 263] width 12 height 12
checkbox input "true"
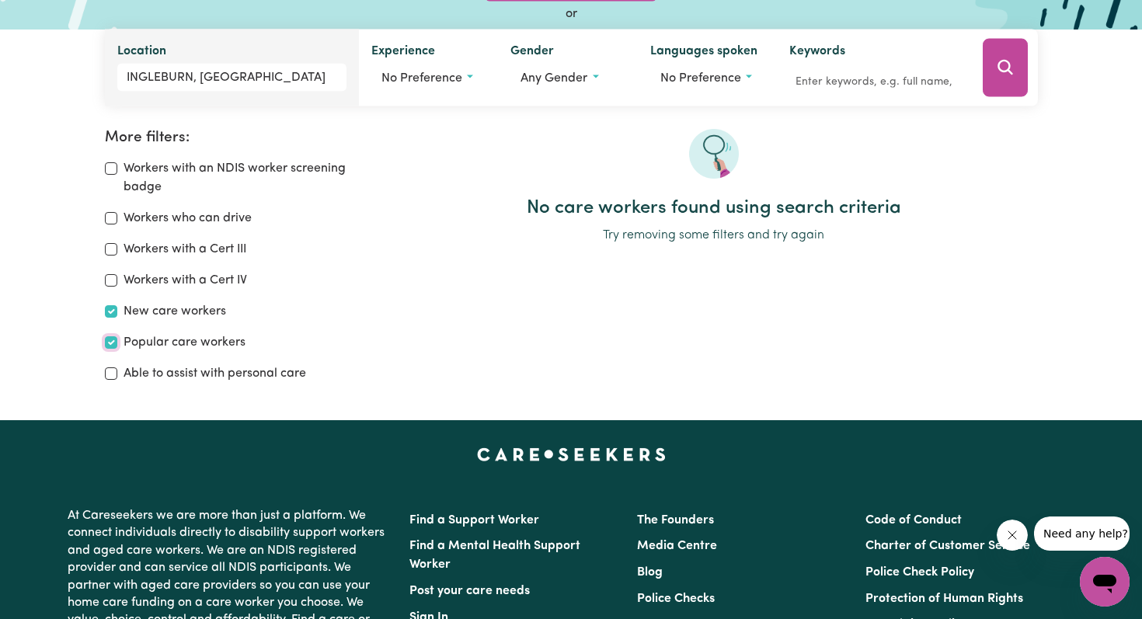
scroll to position [98, 0]
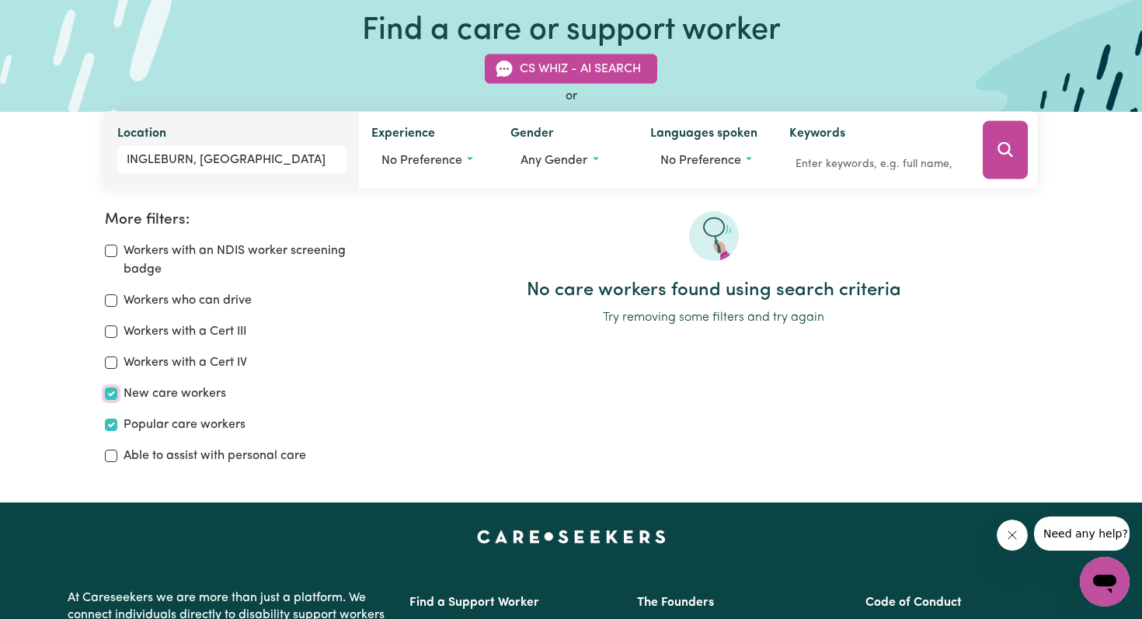
click at [115, 393] on input "New care workers" at bounding box center [111, 394] width 12 height 12
checkbox input "false"
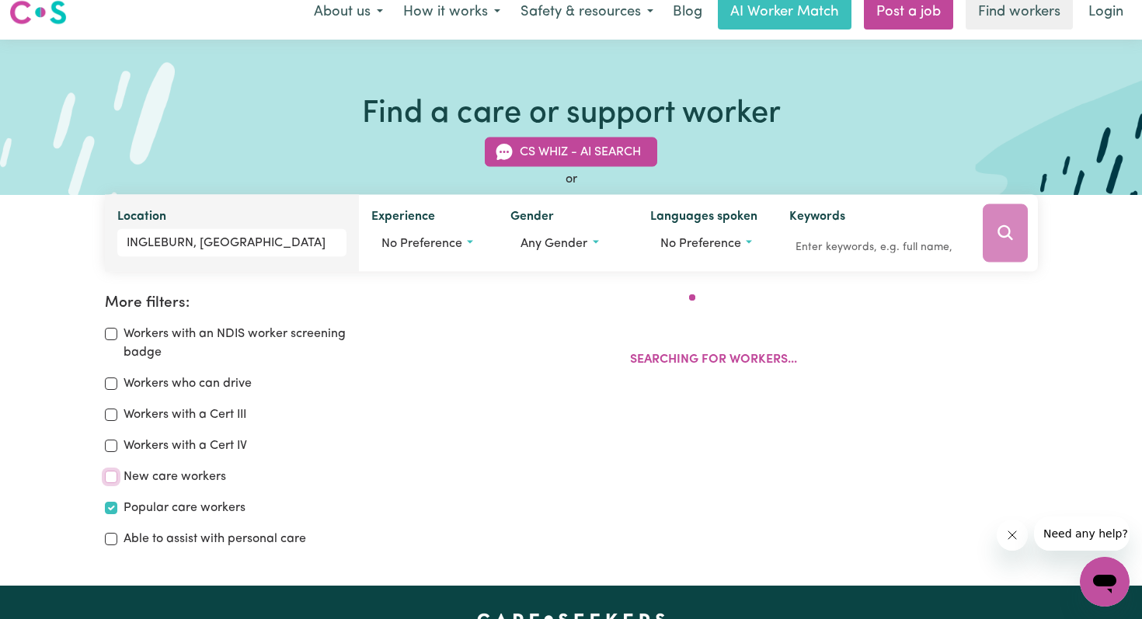
scroll to position [17, 0]
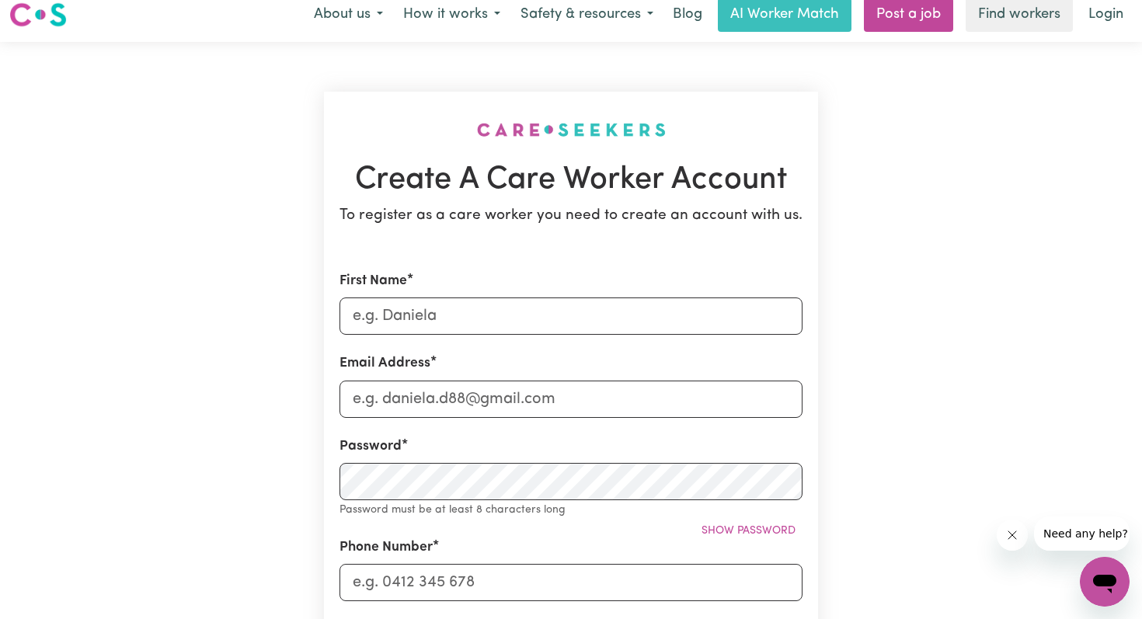
scroll to position [18, 0]
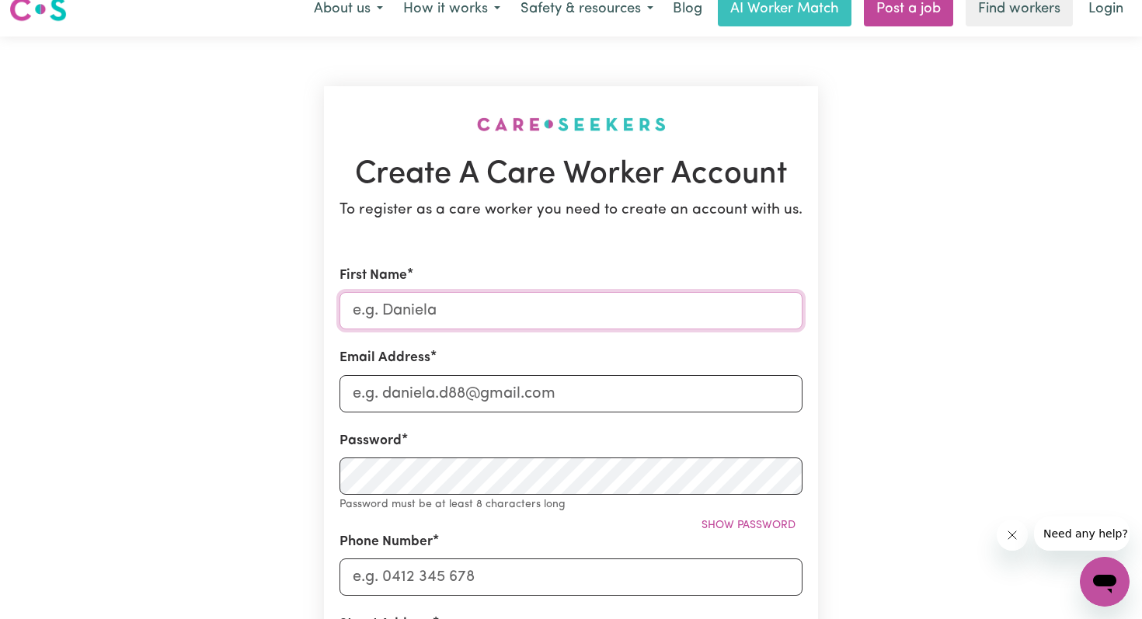
click at [618, 305] on input "First Name" at bounding box center [571, 310] width 463 height 37
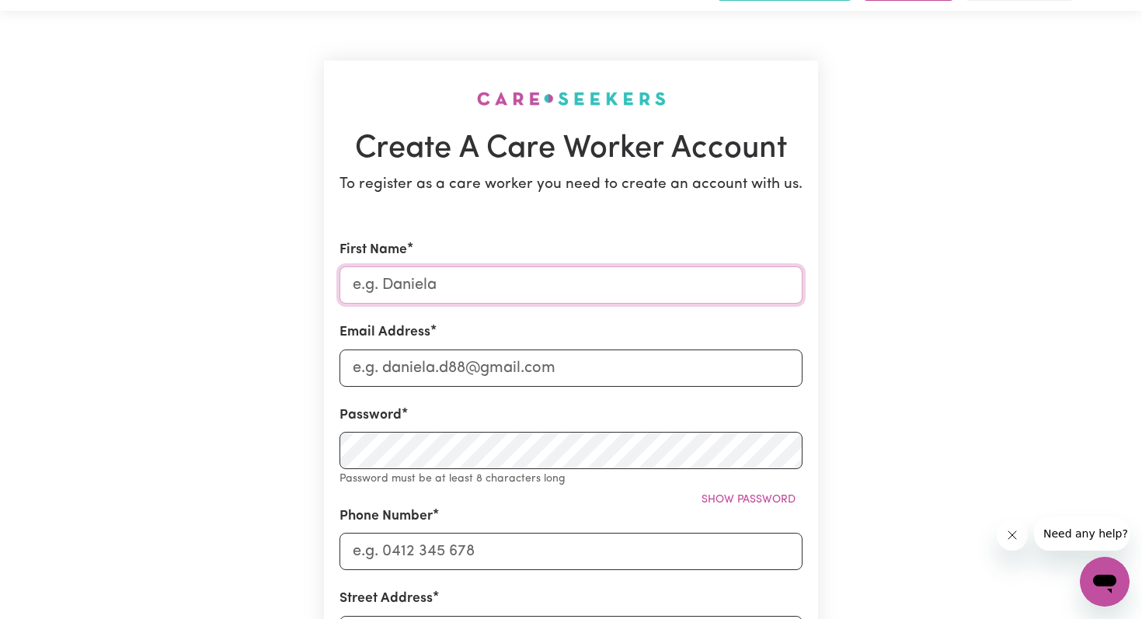
scroll to position [37, 0]
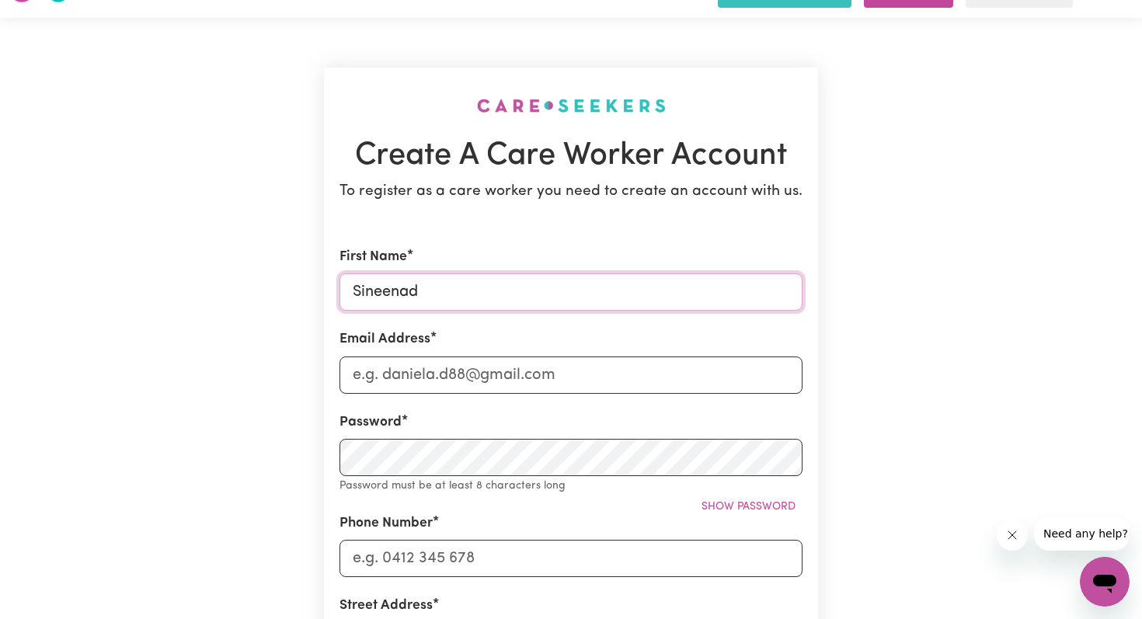
type input "Sineenad"
click at [532, 376] on input "Email Address" at bounding box center [571, 375] width 463 height 37
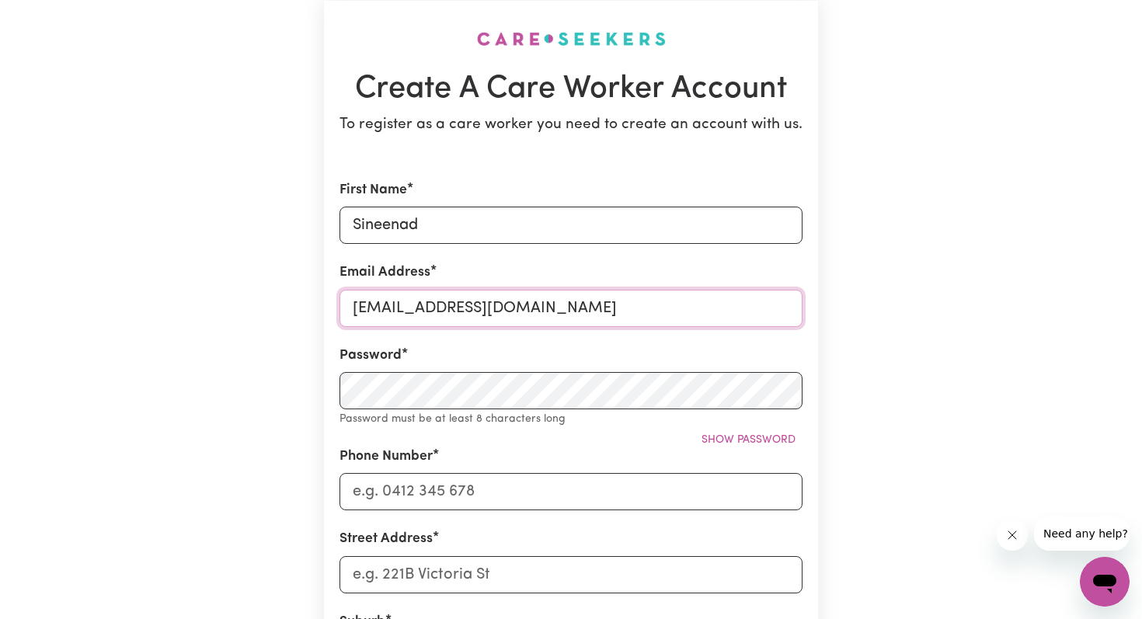
scroll to position [106, 0]
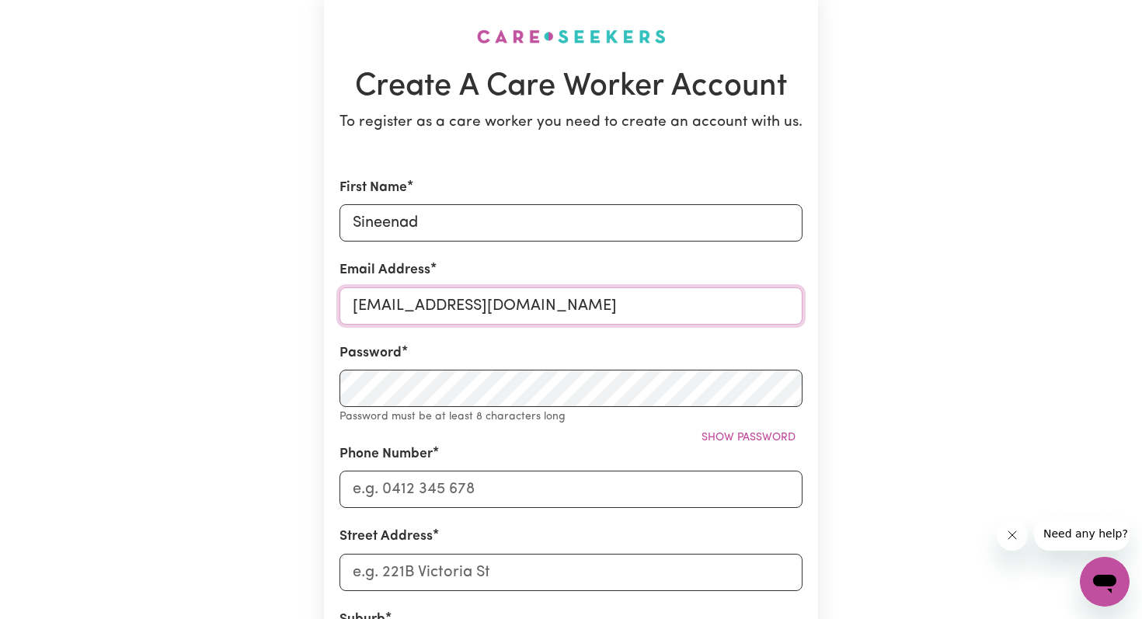
type input "[EMAIL_ADDRESS][DOMAIN_NAME]"
click at [500, 364] on div "Password Password must be at least 8 characters long Show password" at bounding box center [571, 384] width 463 height 82
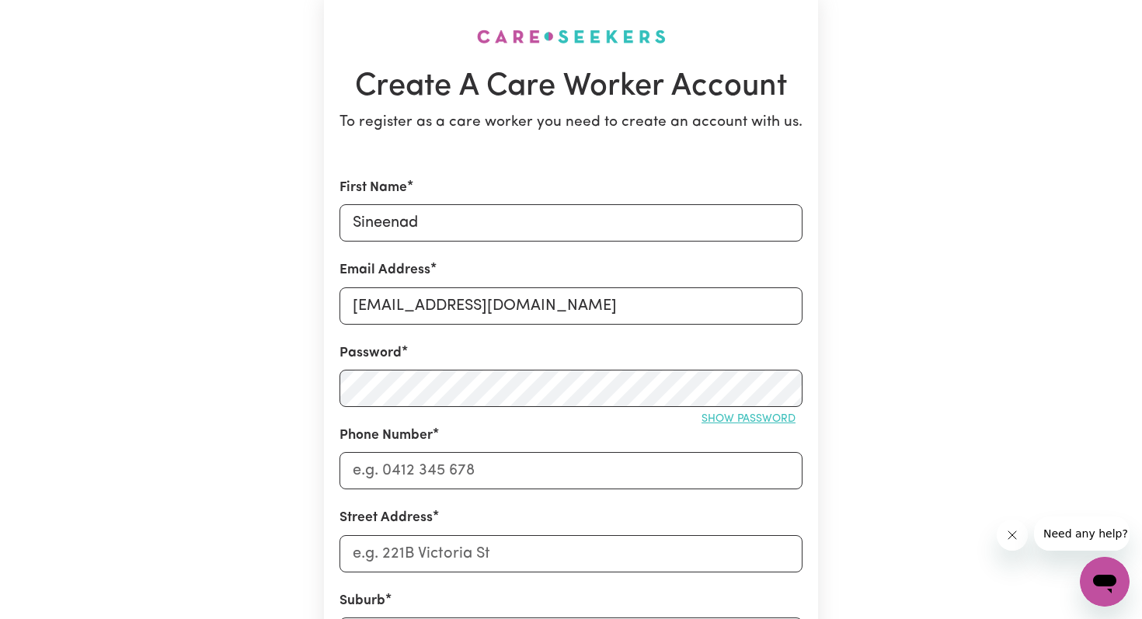
click at [728, 413] on button "Show password" at bounding box center [749, 419] width 108 height 24
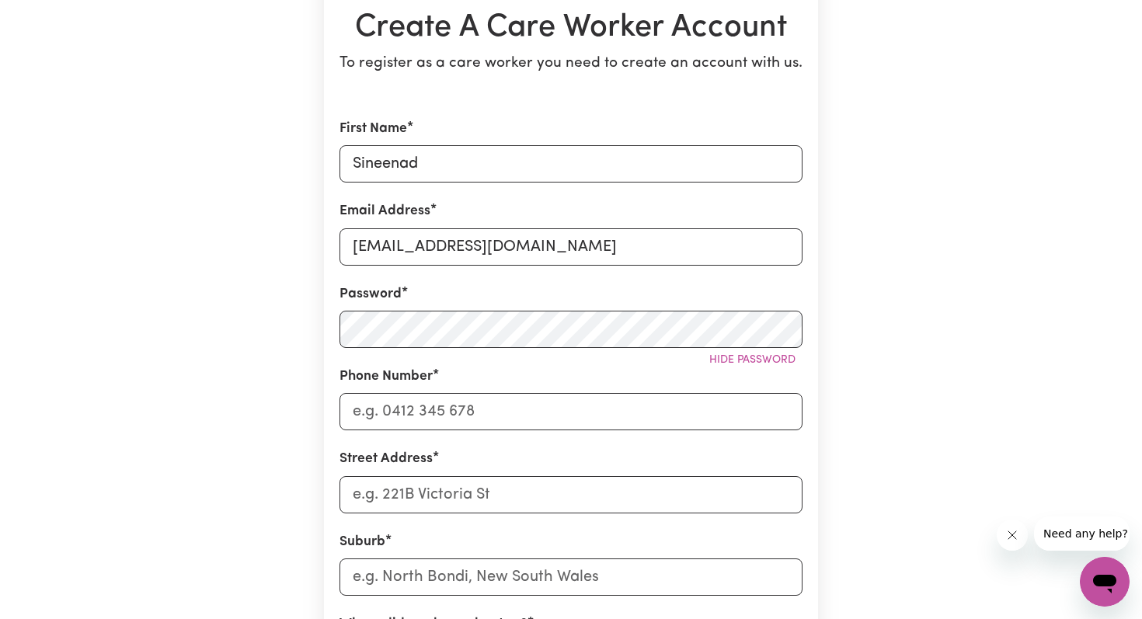
scroll to position [179, 0]
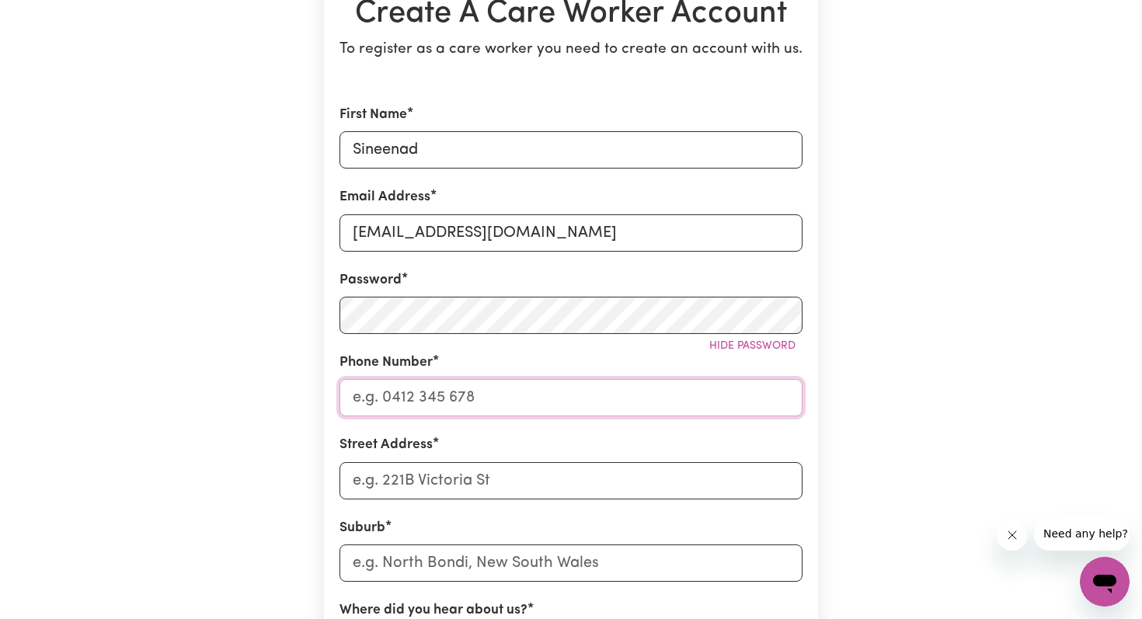
click at [495, 385] on input "Phone Number" at bounding box center [571, 397] width 463 height 37
type input "0433133434"
click at [461, 483] on input "Street Address" at bounding box center [571, 480] width 463 height 37
type input "[STREET_ADDRESS]"
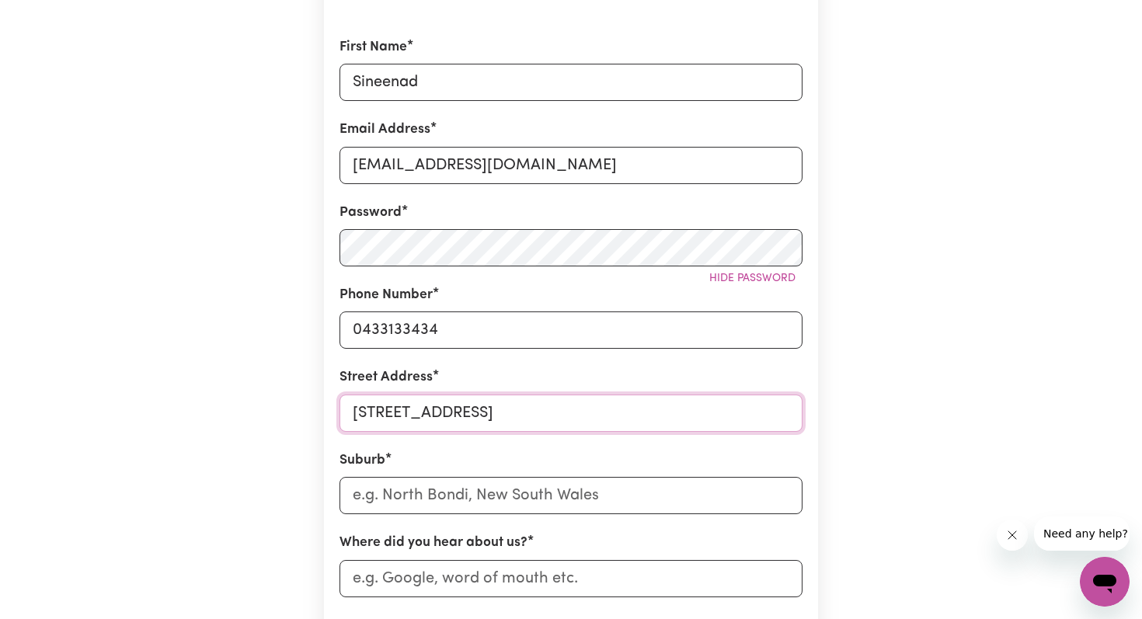
scroll to position [247, 0]
click at [473, 493] on input "text" at bounding box center [571, 494] width 463 height 37
type input "Stra"
type input "StraDBROKE, [GEOGRAPHIC_DATA], 3851"
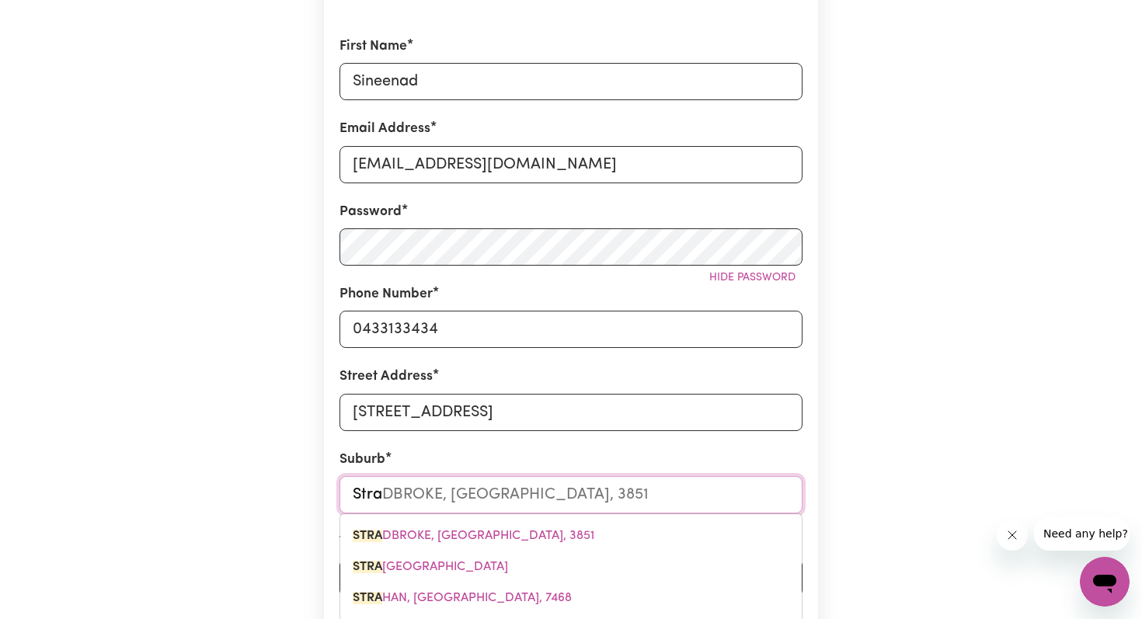
type input "Strat"
type input "Strath"
type input "[GEOGRAPHIC_DATA]"
type input "Strathi"
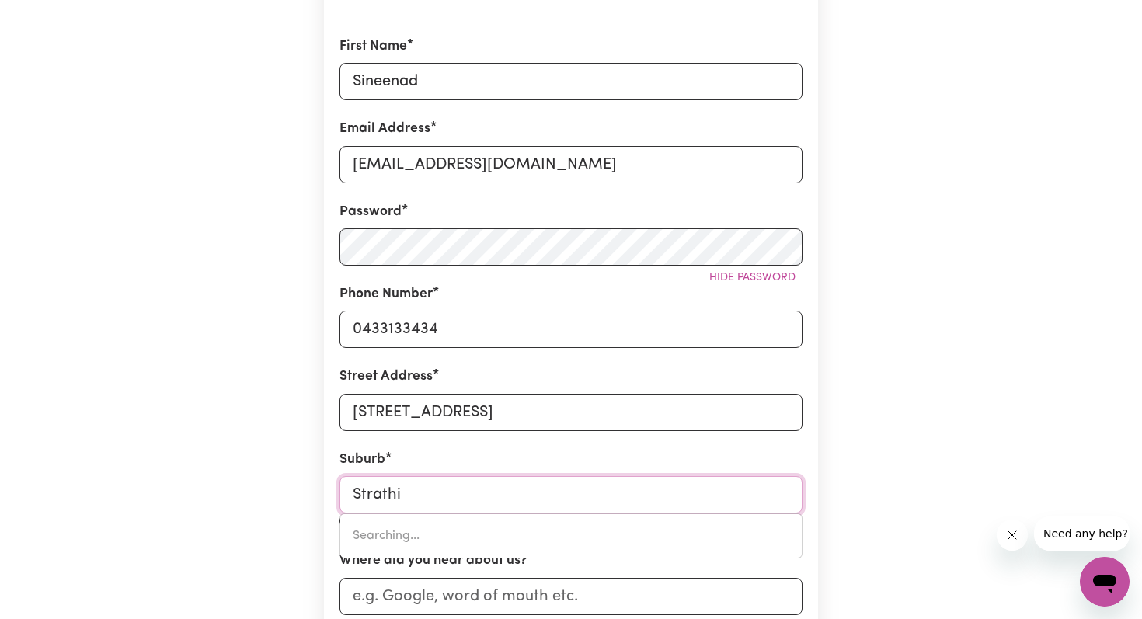
type input "Strath"
type input "[GEOGRAPHIC_DATA]"
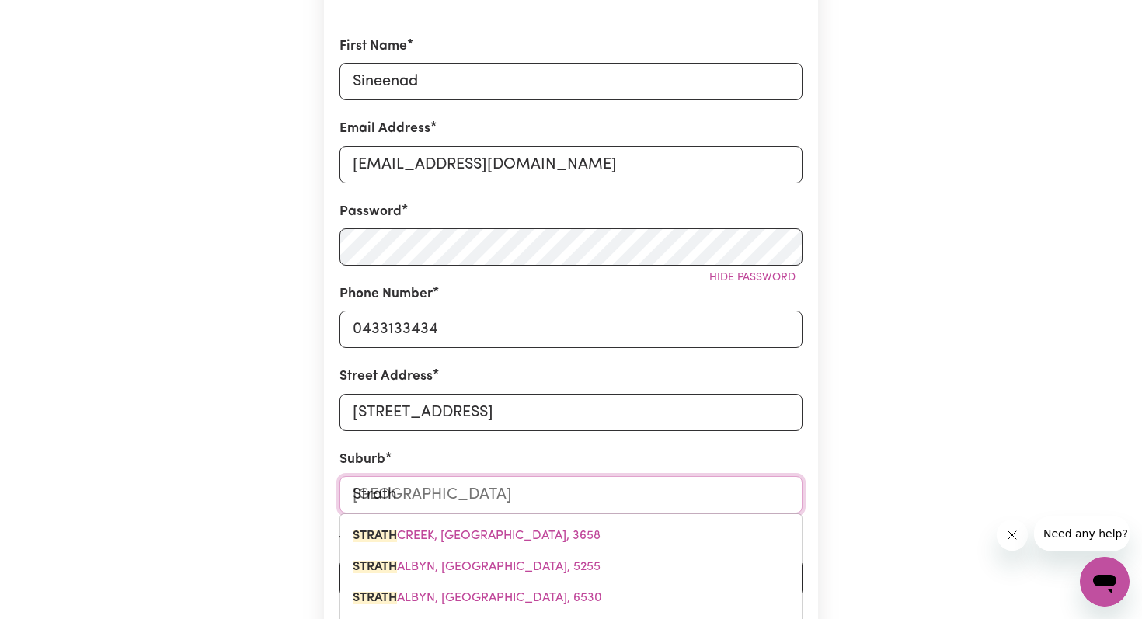
type input "Strathf"
type input "Strathfield"
type input "[GEOGRAPHIC_DATA], [GEOGRAPHIC_DATA], 2135"
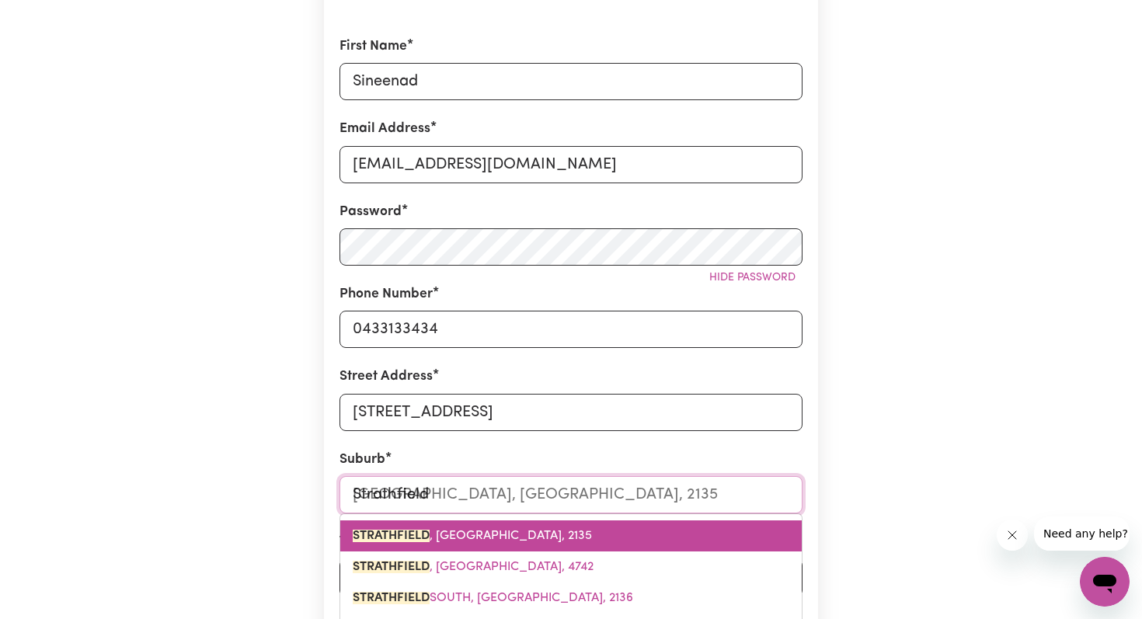
click at [526, 537] on span "[GEOGRAPHIC_DATA] , [GEOGRAPHIC_DATA], 2135" at bounding box center [472, 536] width 239 height 12
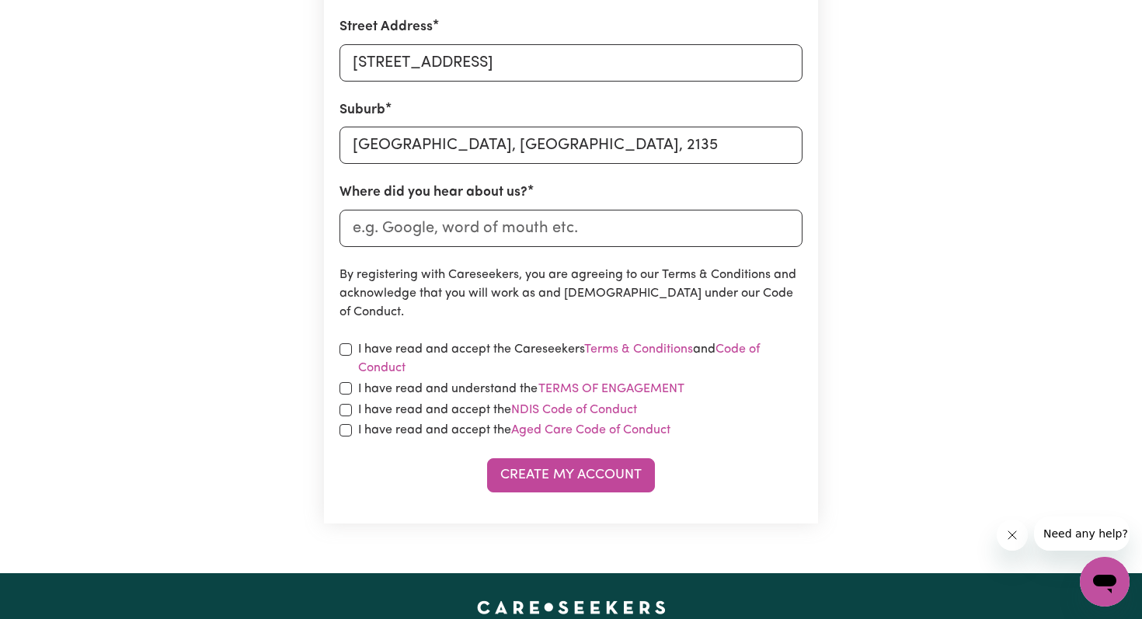
scroll to position [598, 0]
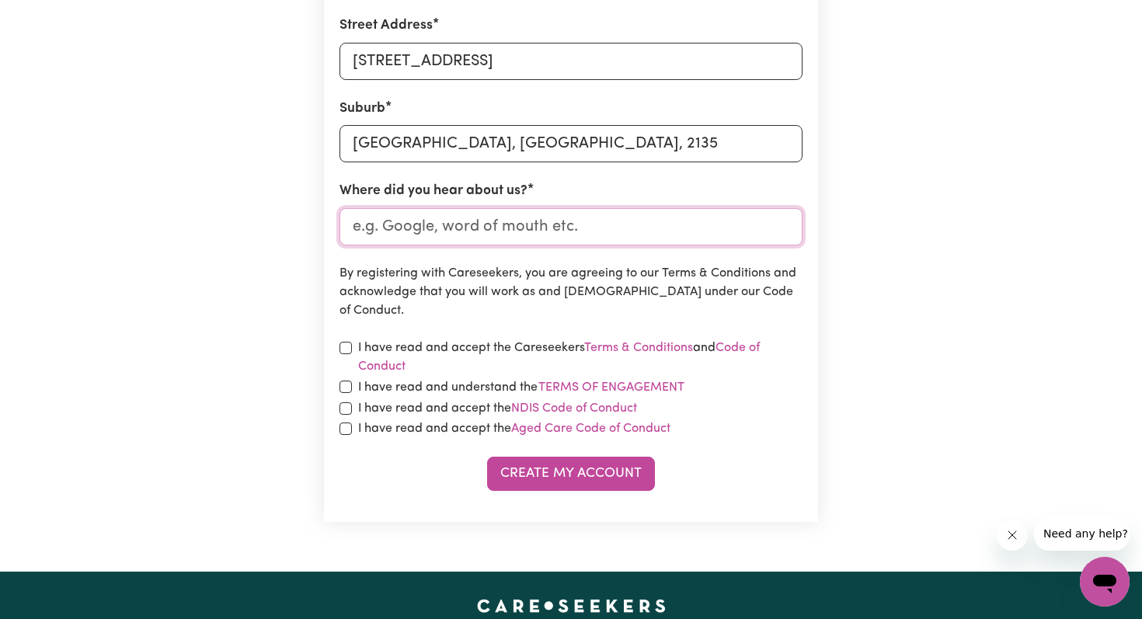
click at [575, 230] on input "Where did you hear about us?" at bounding box center [571, 226] width 463 height 37
type input "google"
click at [346, 343] on input "checkbox" at bounding box center [346, 348] width 12 height 12
checkbox input "true"
click at [346, 384] on input "checkbox" at bounding box center [346, 387] width 12 height 12
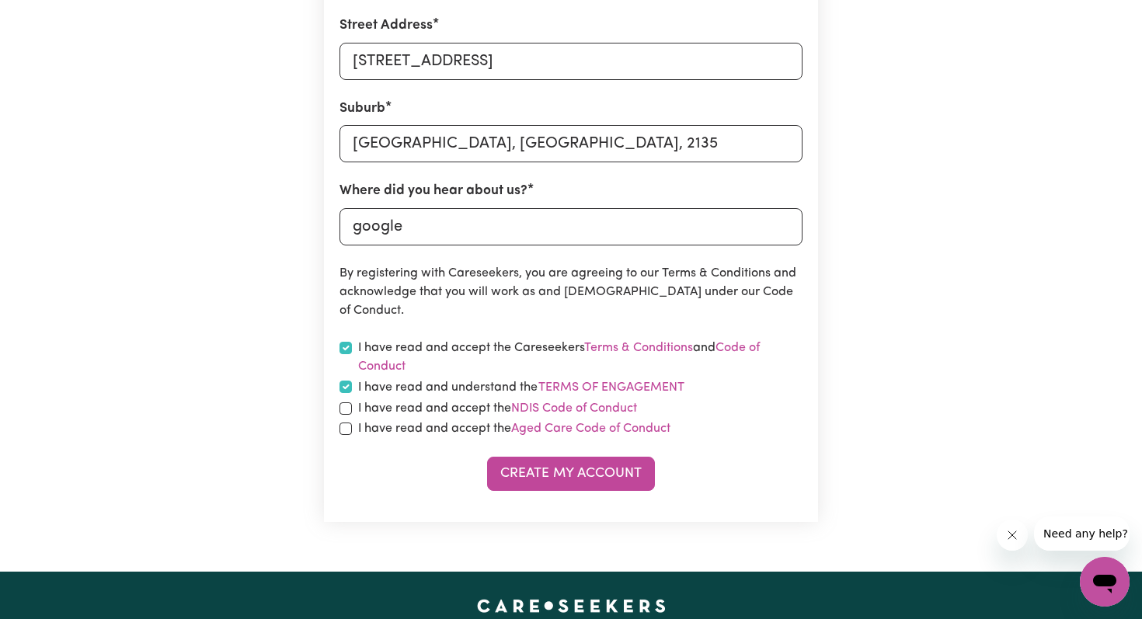
checkbox input "true"
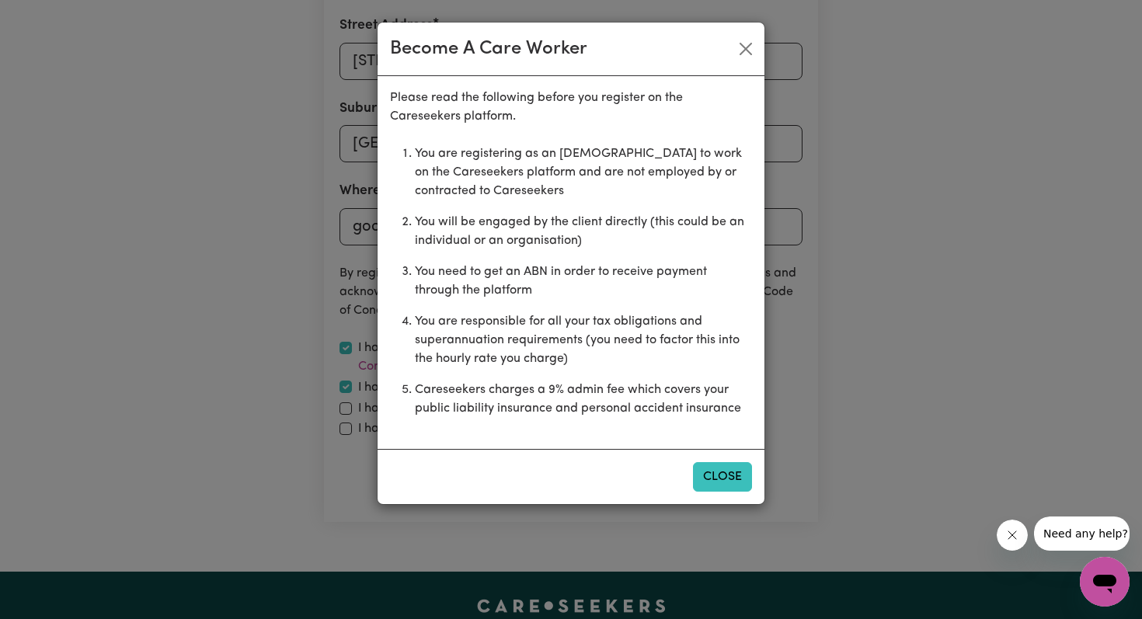
click at [742, 475] on button "Close" at bounding box center [722, 477] width 59 height 30
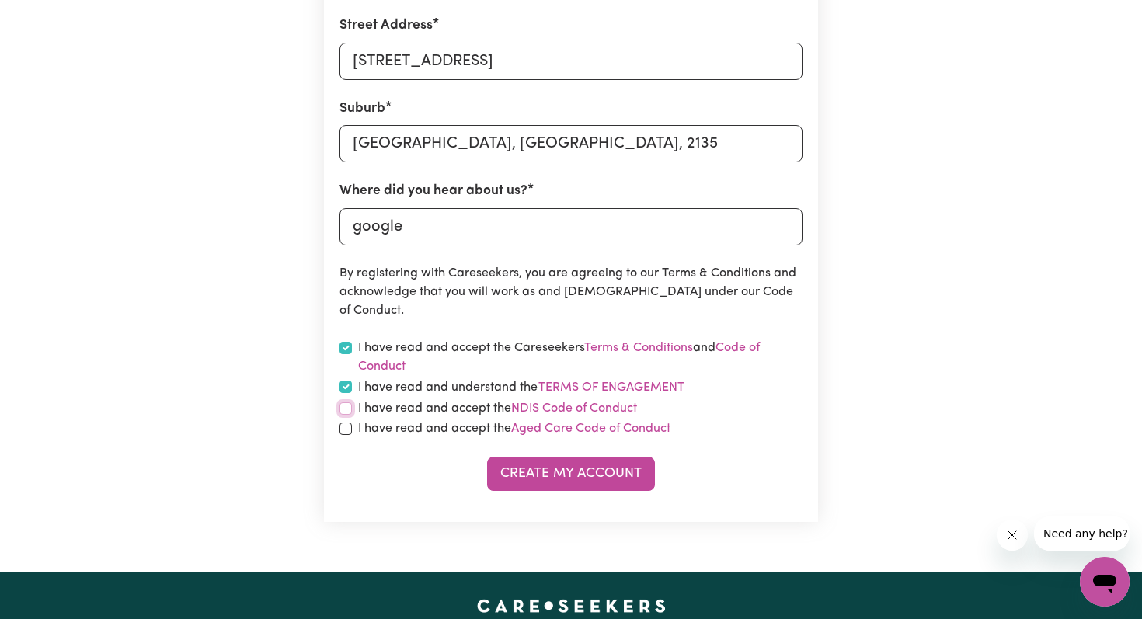
click at [343, 409] on input "checkbox" at bounding box center [346, 408] width 12 height 12
checkbox input "true"
click at [344, 431] on input "checkbox" at bounding box center [346, 429] width 12 height 12
checkbox input "true"
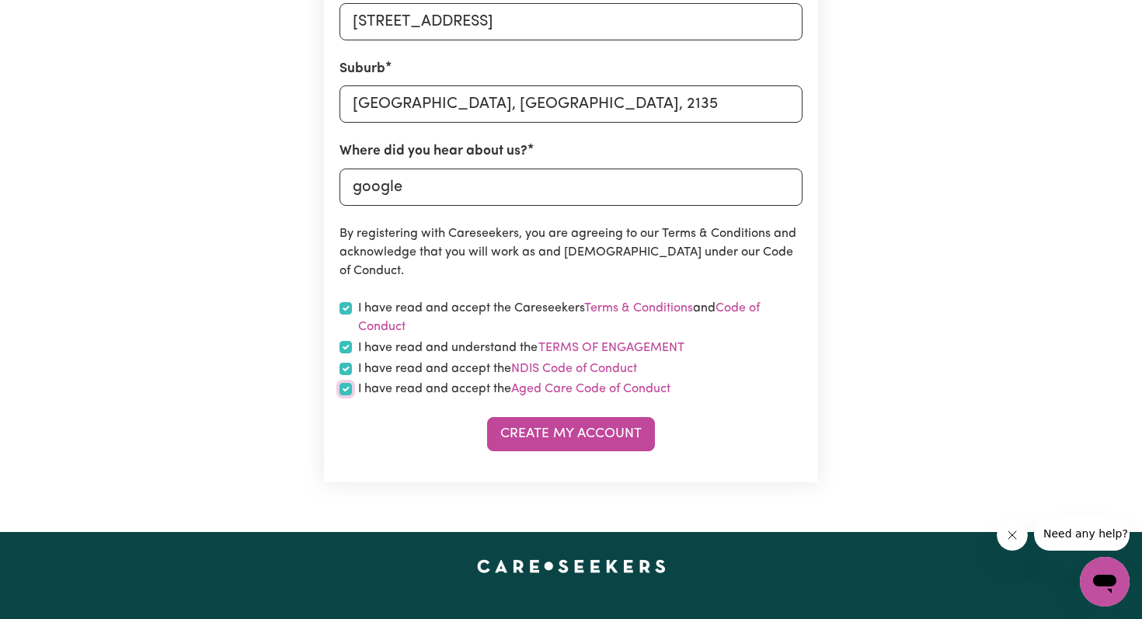
scroll to position [666, 0]
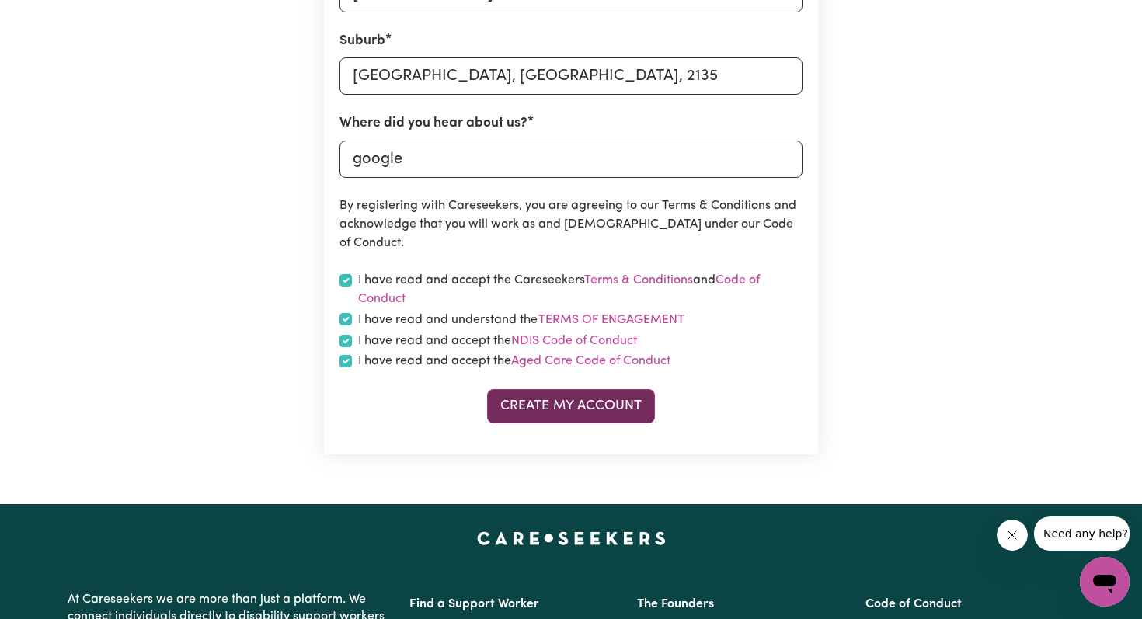
click at [621, 408] on button "Create My Account" at bounding box center [571, 406] width 168 height 34
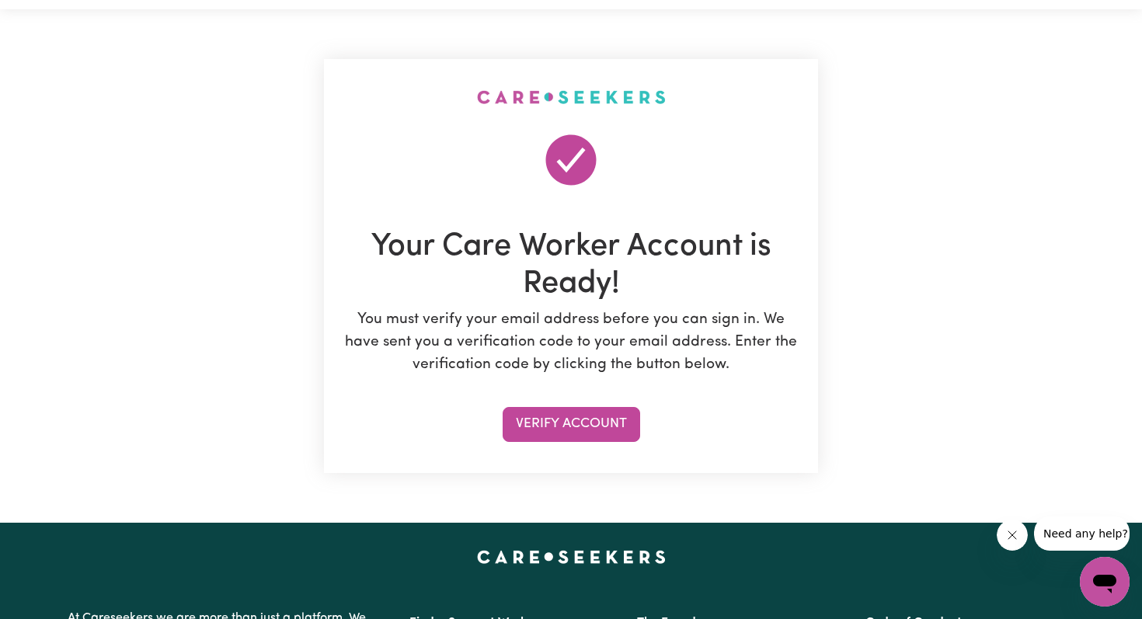
scroll to position [66, 0]
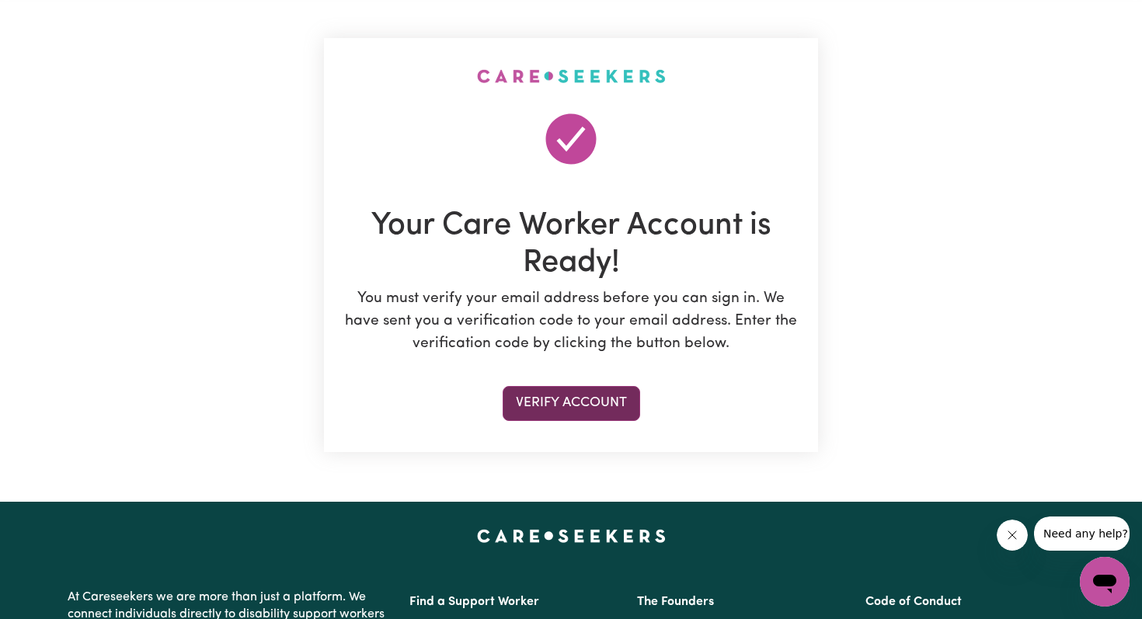
click at [600, 409] on button "Verify Account" at bounding box center [572, 403] width 138 height 34
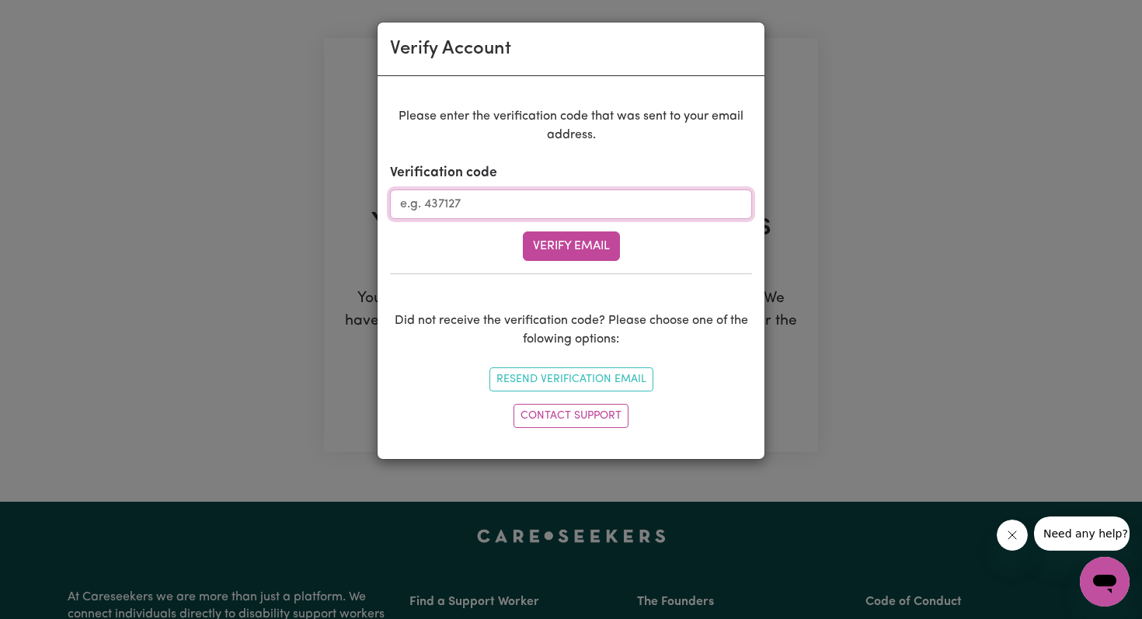
click at [609, 213] on input "Verification code" at bounding box center [571, 205] width 362 height 30
click at [514, 201] on input "Verification code" at bounding box center [571, 205] width 362 height 30
paste input "996337"
click at [452, 204] on input "996337" at bounding box center [571, 205] width 362 height 30
type input "996337"
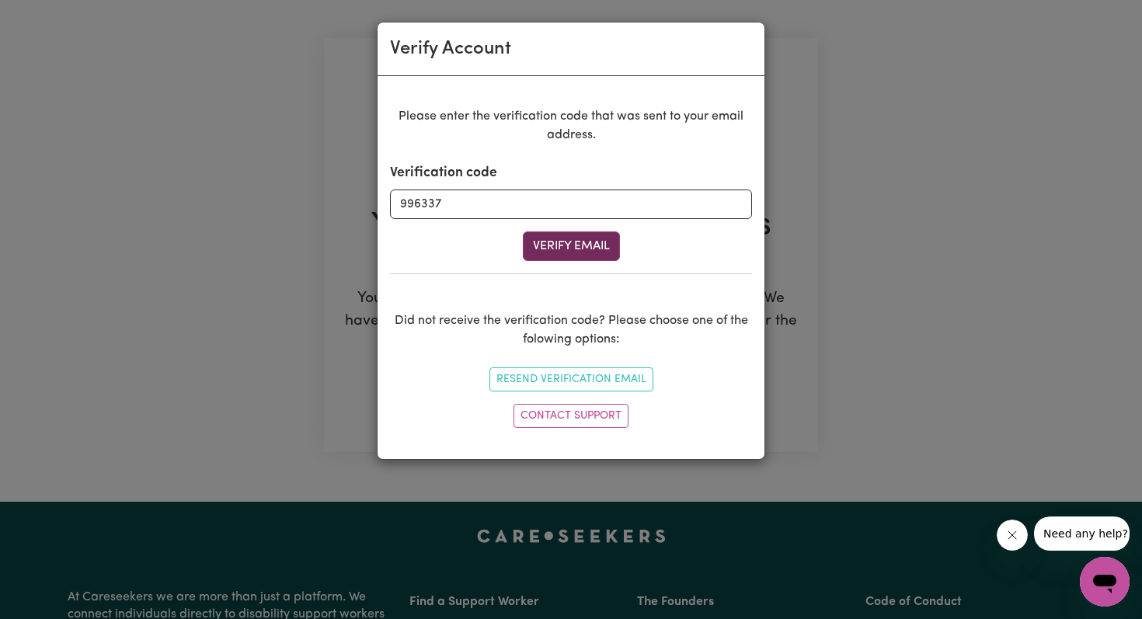
click at [573, 235] on button "Verify Email" at bounding box center [571, 247] width 97 height 30
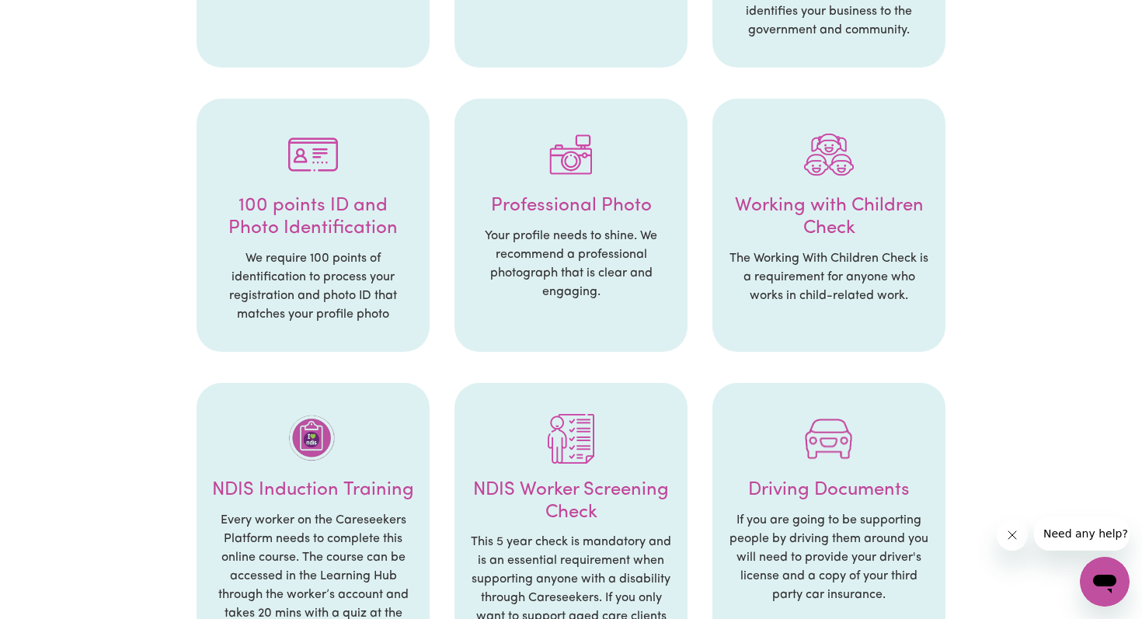
scroll to position [504, 0]
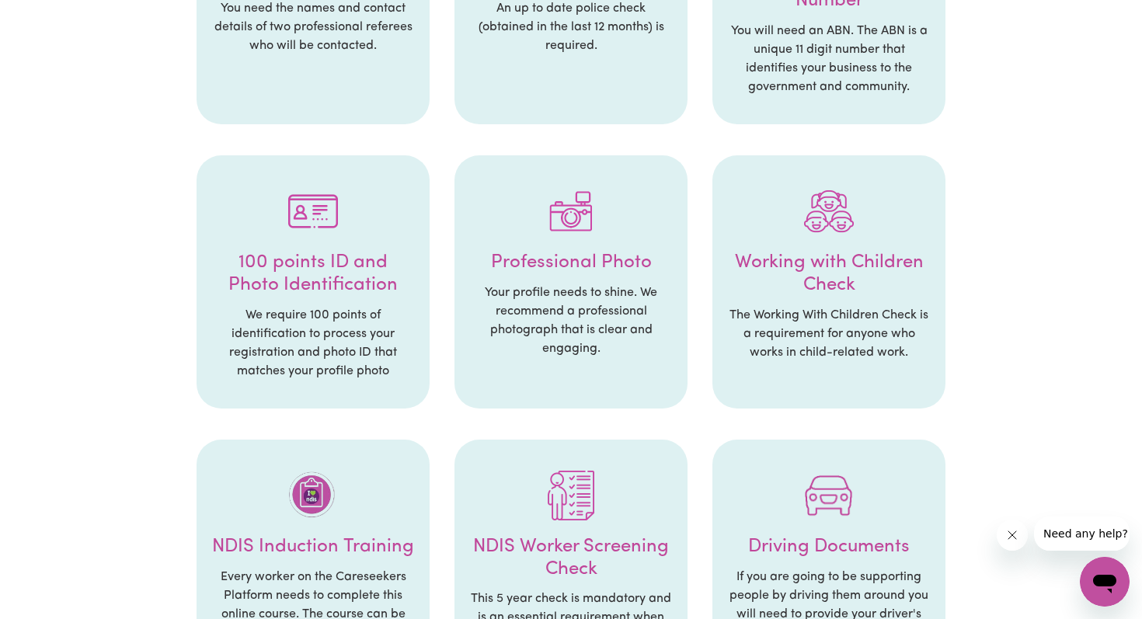
click at [568, 224] on img at bounding box center [571, 211] width 50 height 50
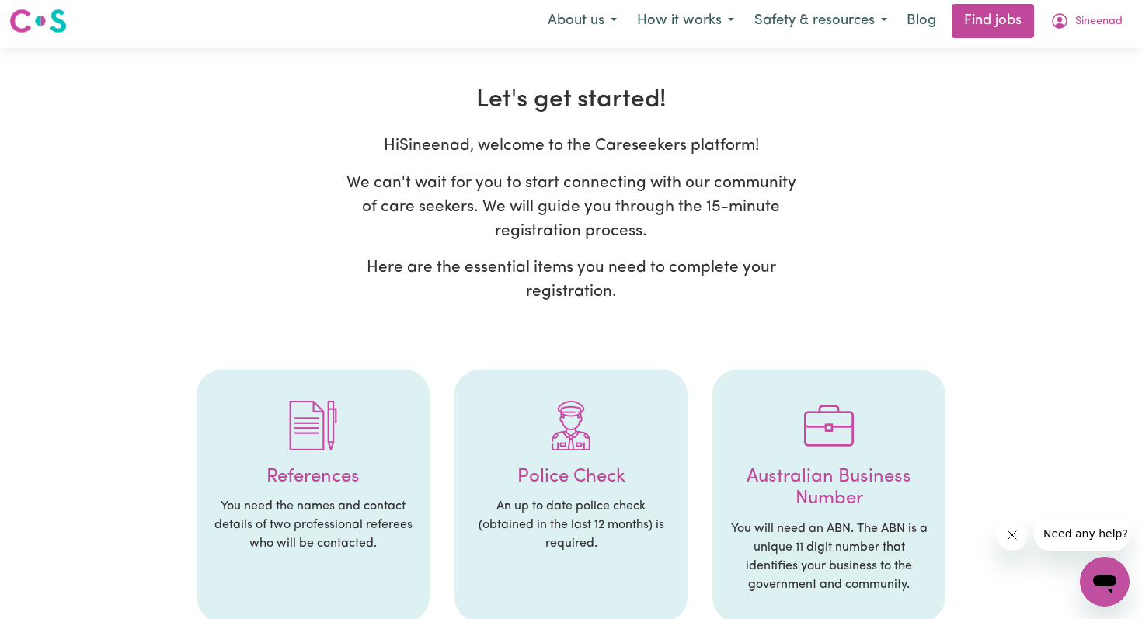
scroll to position [0, 0]
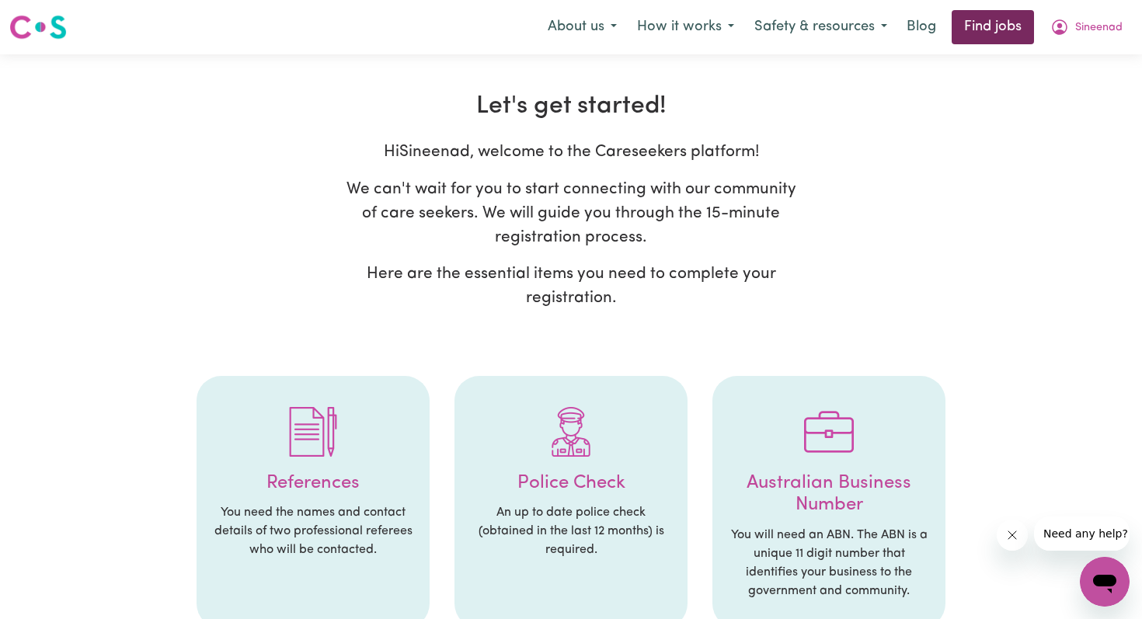
click at [992, 26] on link "Find jobs" at bounding box center [993, 27] width 82 height 34
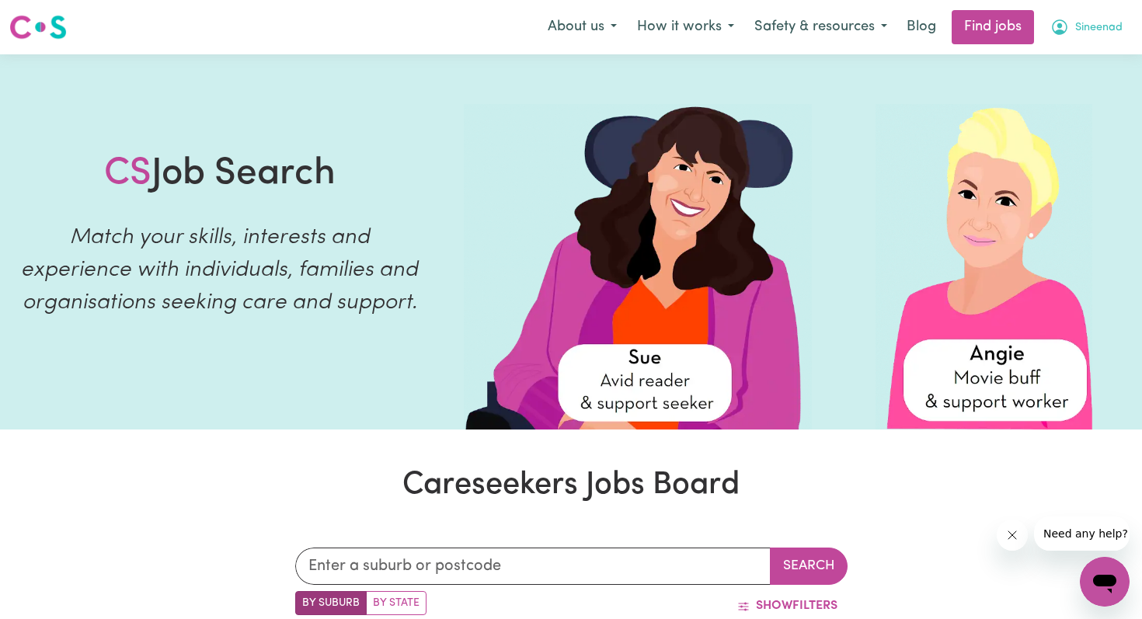
click at [1089, 24] on span "Sineenad" at bounding box center [1098, 27] width 47 height 17
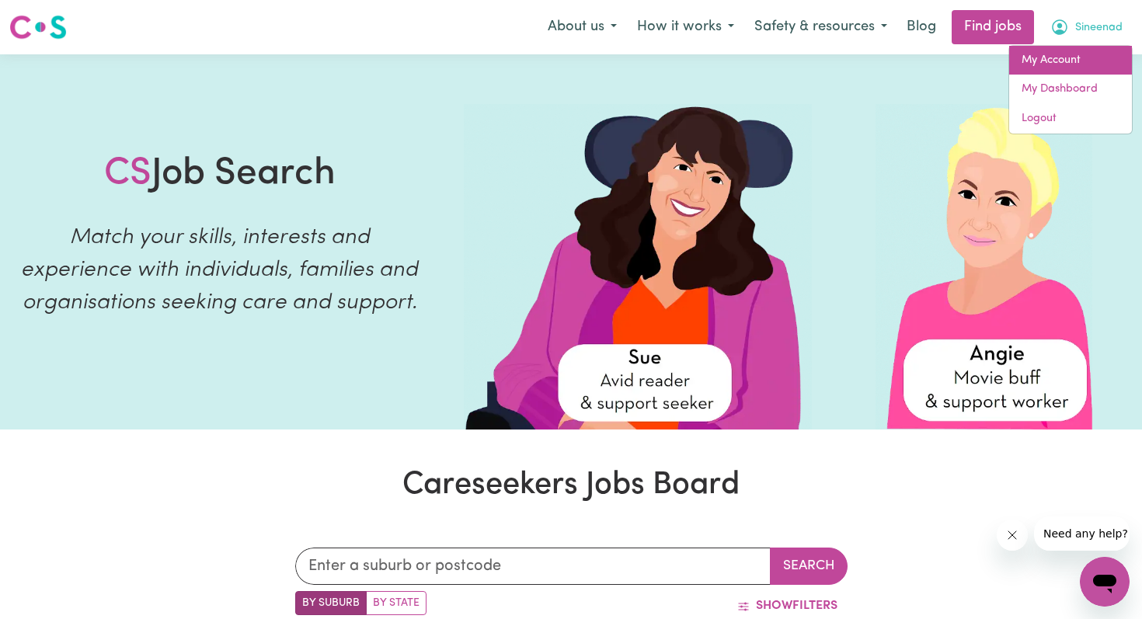
click at [1059, 67] on link "My Account" at bounding box center [1070, 61] width 123 height 30
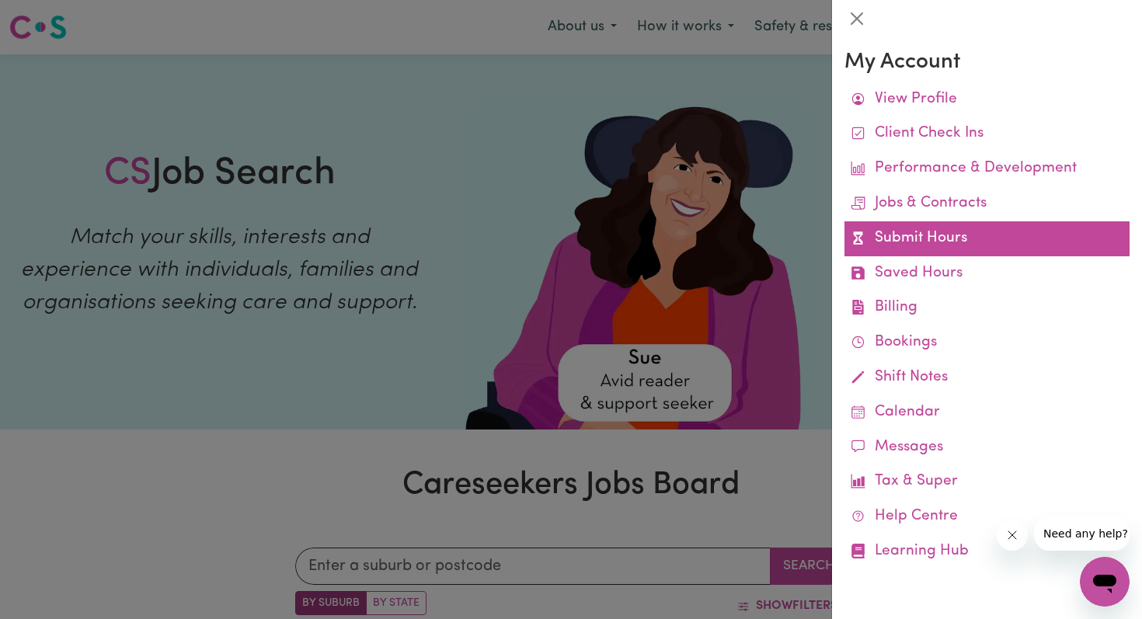
click at [936, 239] on link "Submit Hours" at bounding box center [986, 238] width 285 height 35
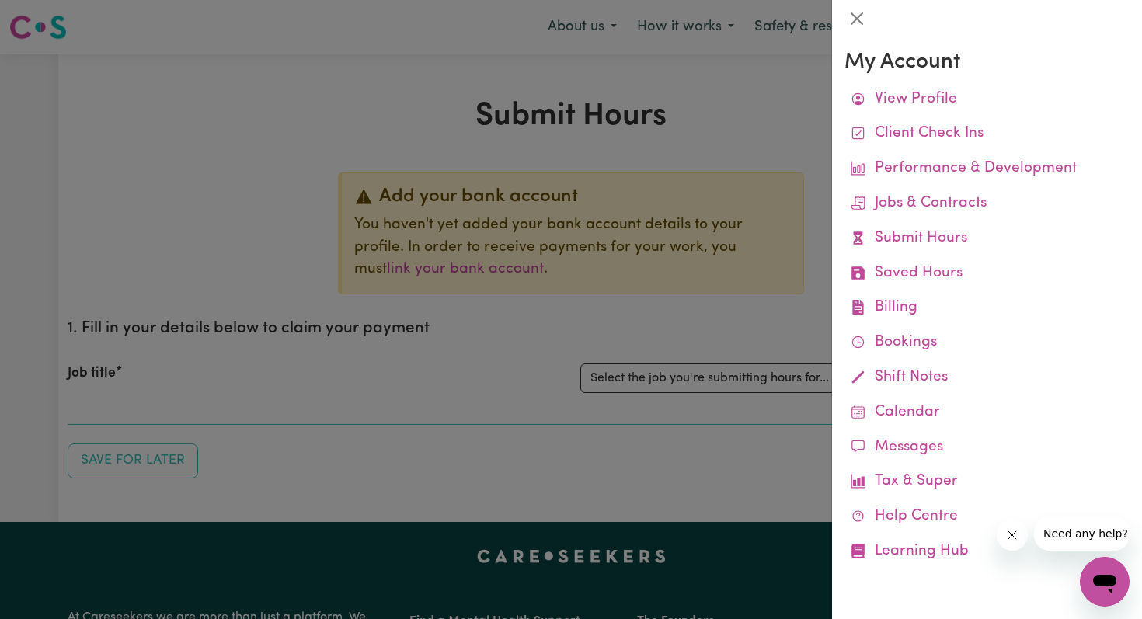
click at [771, 157] on div at bounding box center [571, 309] width 1142 height 619
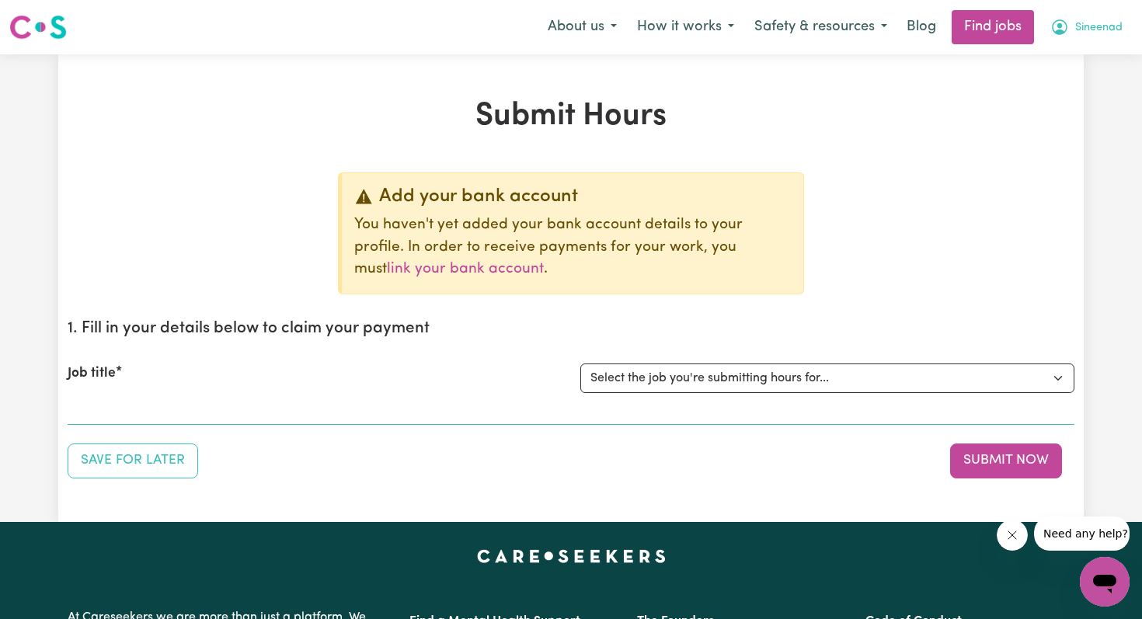
click at [1082, 30] on span "Sineenad" at bounding box center [1098, 27] width 47 height 17
click at [1028, 66] on link "My Account" at bounding box center [1070, 61] width 123 height 30
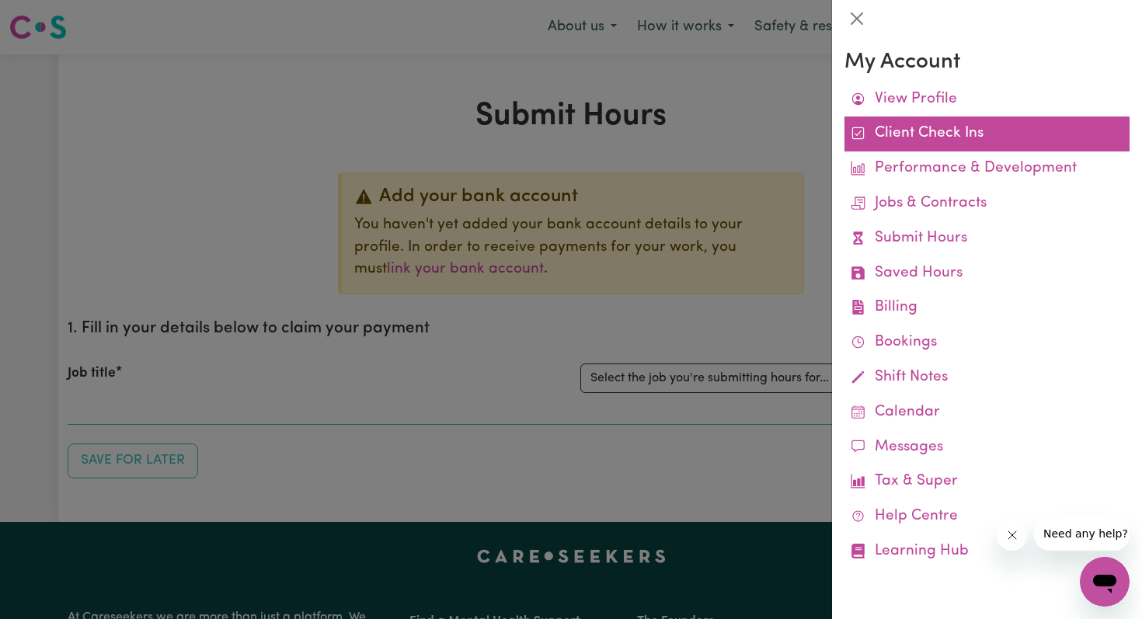
click at [921, 132] on link "Client Check Ins" at bounding box center [986, 134] width 285 height 35
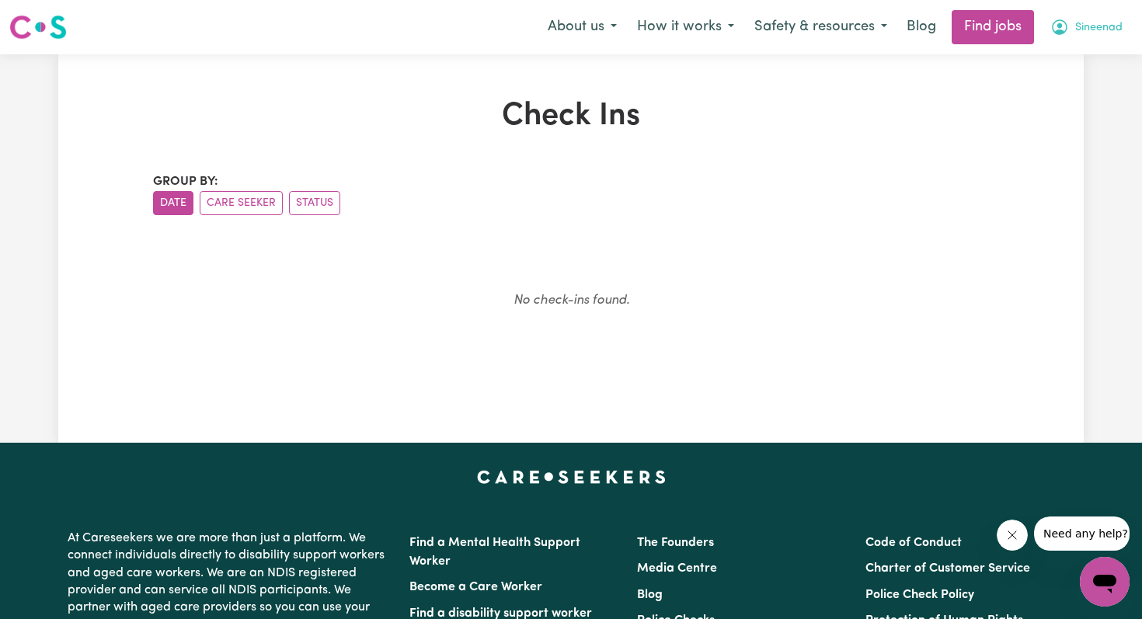
click at [1087, 32] on span "Sineenad" at bounding box center [1098, 27] width 47 height 17
click at [693, 27] on button "How it works" at bounding box center [685, 27] width 117 height 33
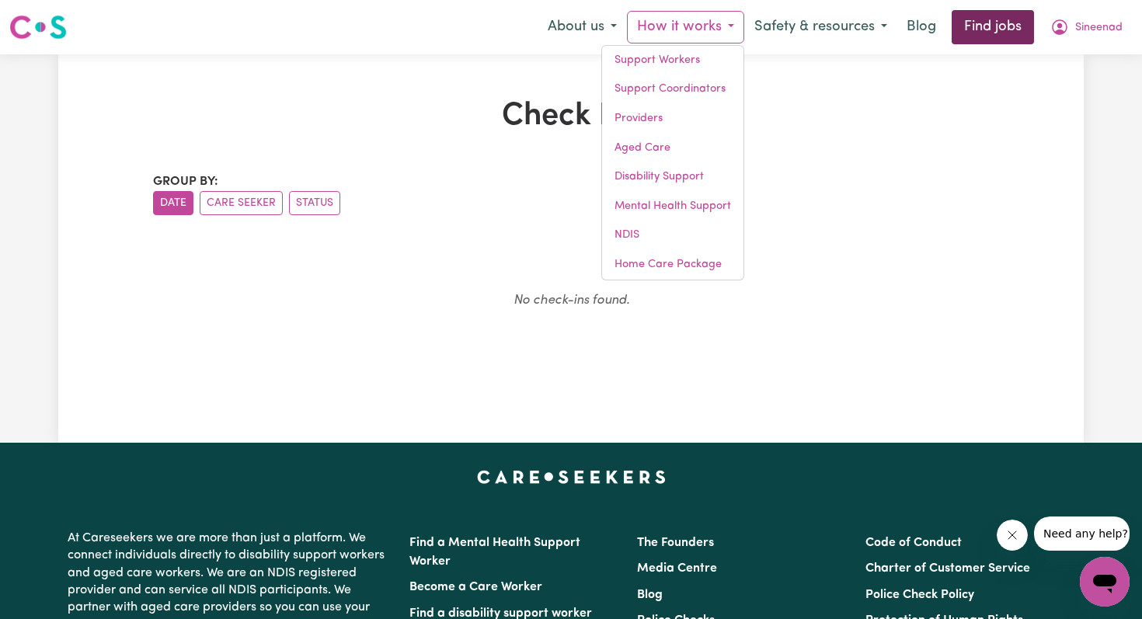
click at [1008, 28] on link "Find jobs" at bounding box center [993, 27] width 82 height 34
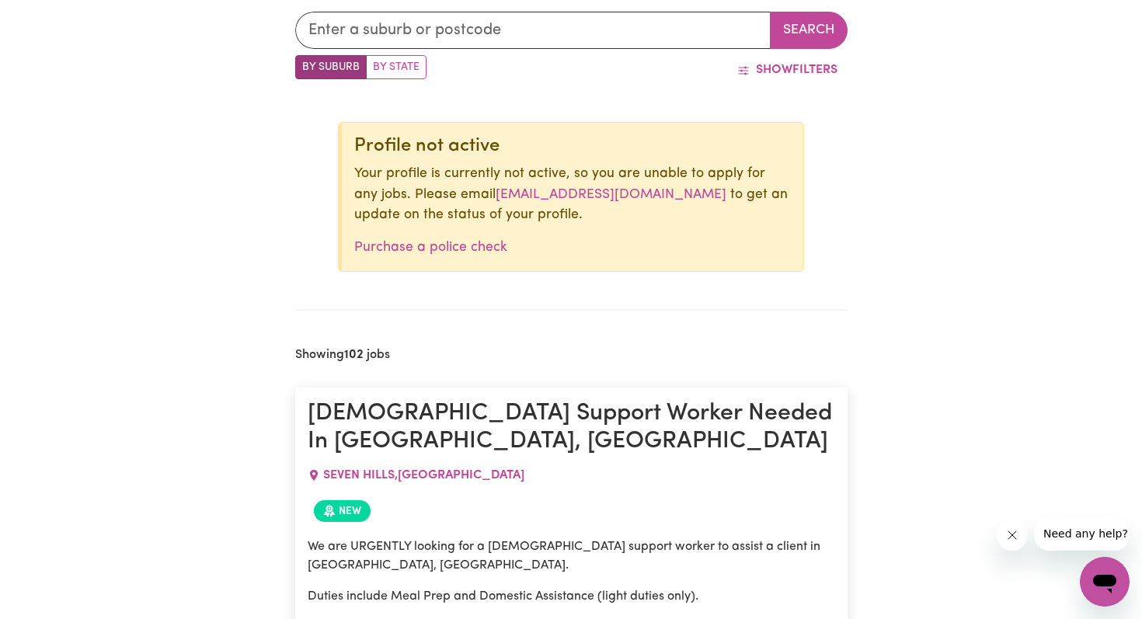
scroll to position [531, 0]
